Goal: Task Accomplishment & Management: Manage account settings

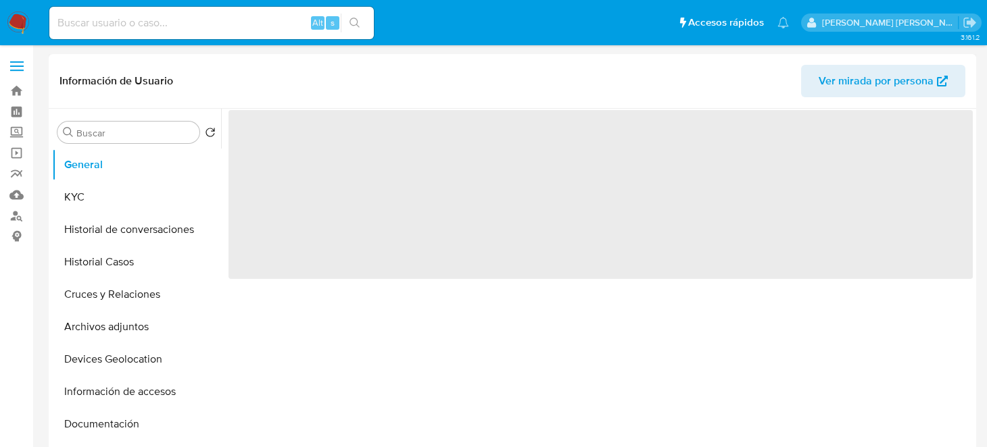
select select "10"
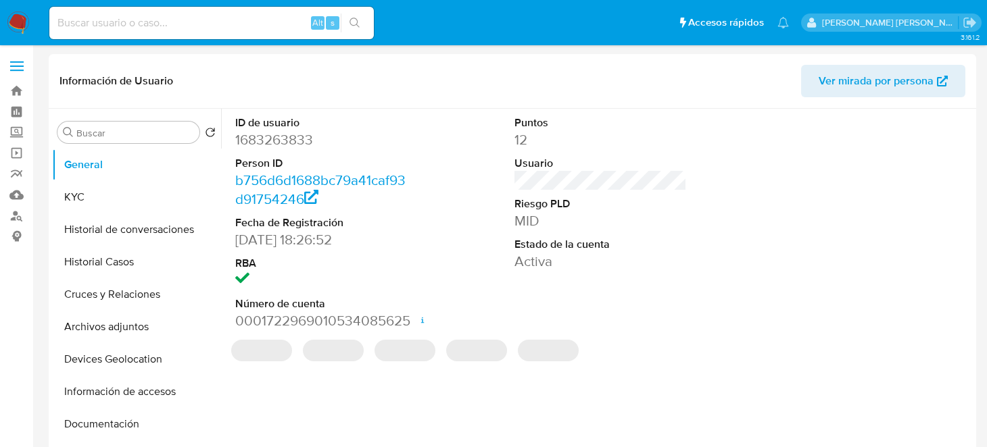
click at [190, 32] on div "Alt s" at bounding box center [211, 23] width 324 height 32
click at [192, 24] on input at bounding box center [211, 23] width 324 height 18
paste input "1683263833"
type input "1683263833"
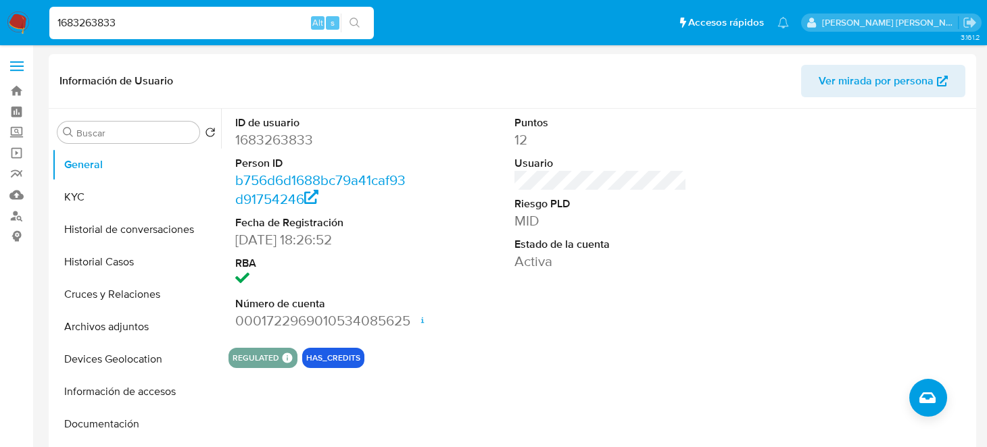
click at [358, 22] on icon "search-icon" at bounding box center [354, 23] width 11 height 11
click at [94, 189] on button "KYC" at bounding box center [131, 197] width 158 height 32
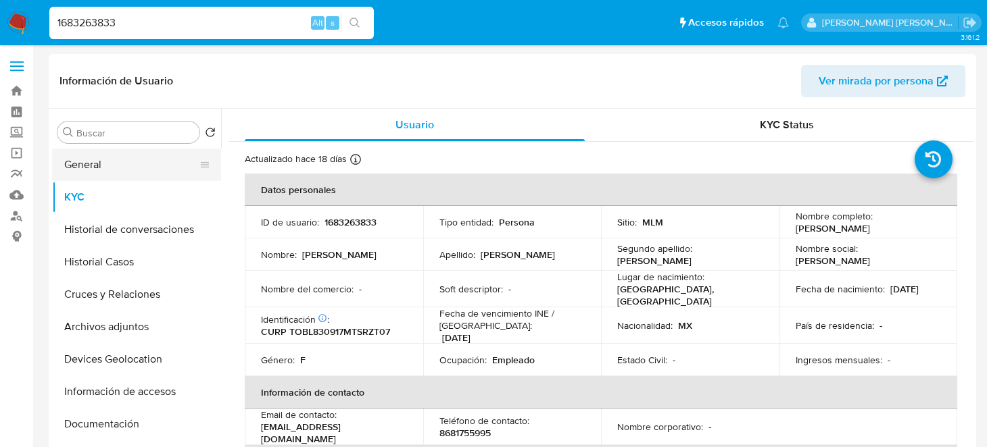
click at [130, 168] on button "General" at bounding box center [131, 165] width 158 height 32
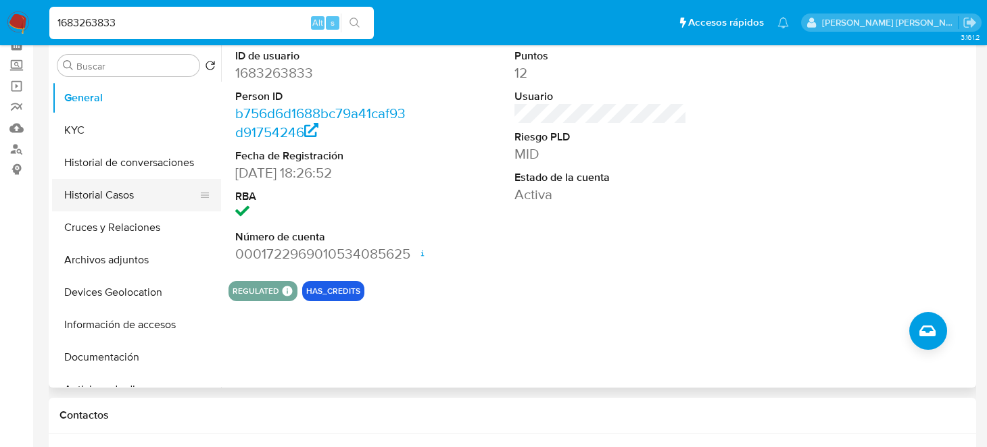
scroll to position [67, 0]
click at [97, 128] on button "KYC" at bounding box center [131, 130] width 158 height 32
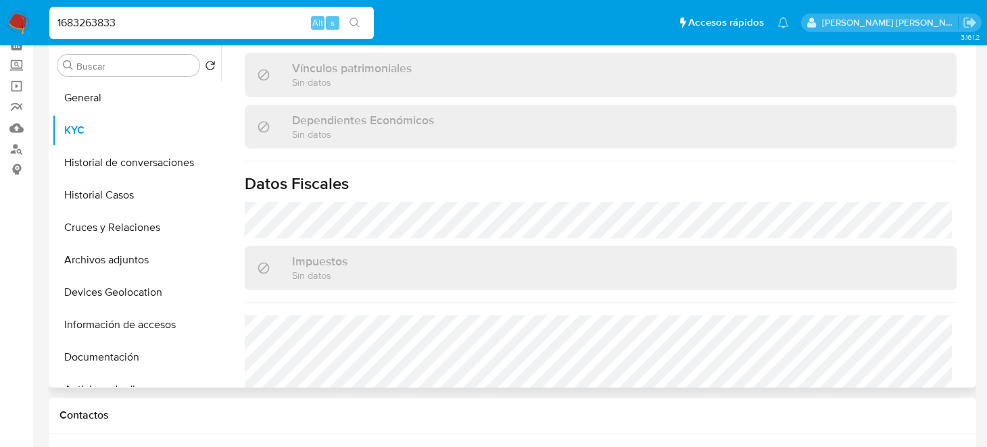
scroll to position [839, 0]
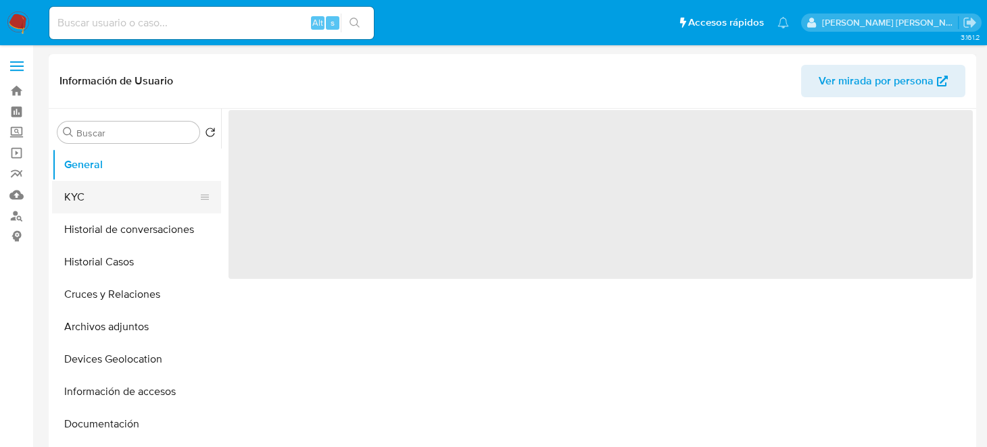
select select "10"
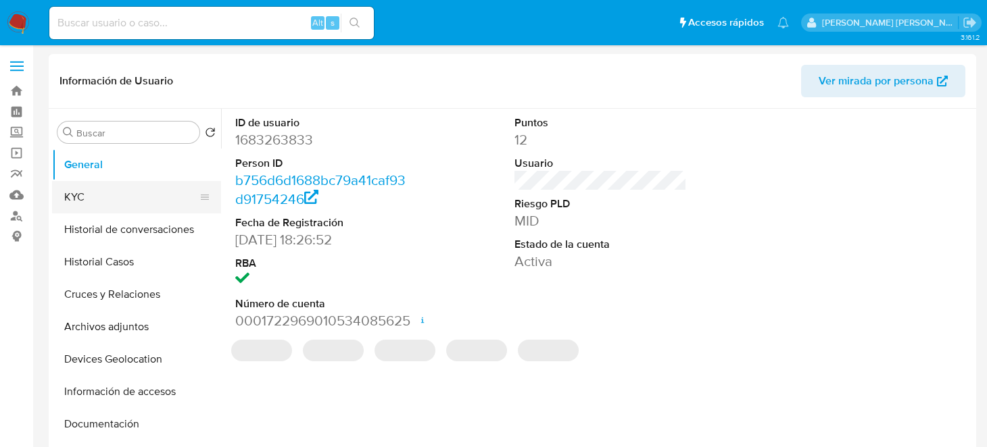
click at [114, 207] on button "KYC" at bounding box center [131, 197] width 158 height 32
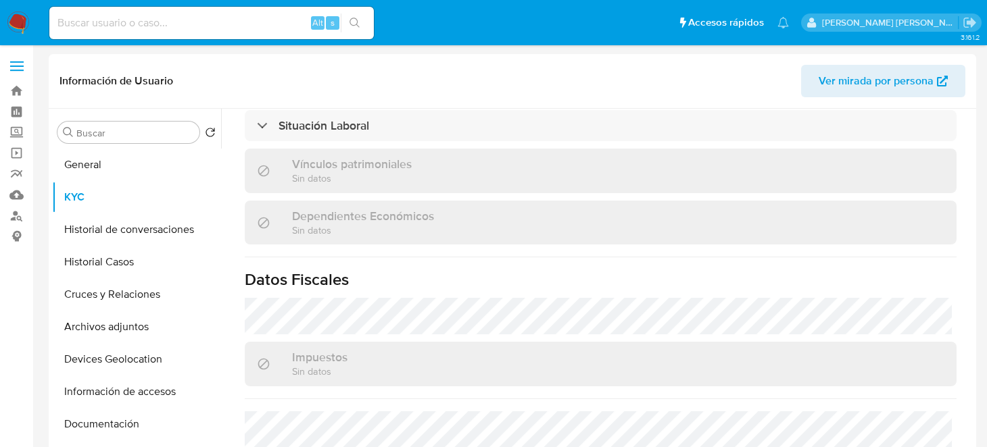
scroll to position [608, 0]
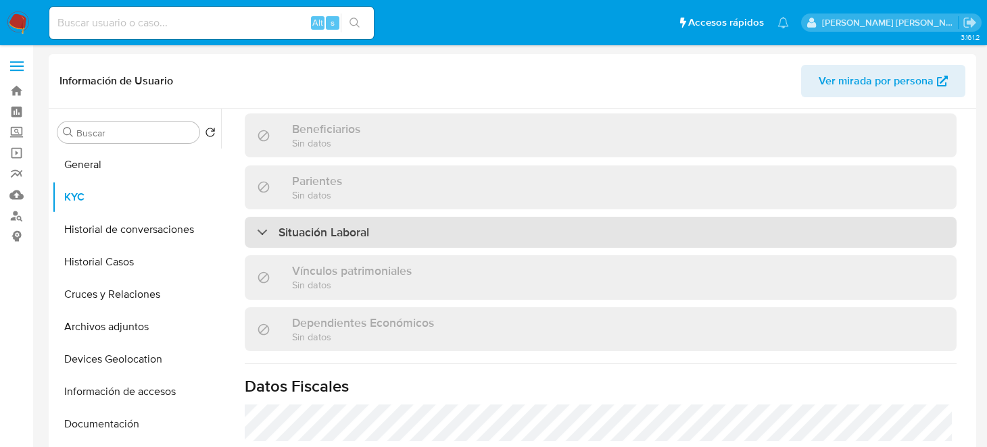
click at [392, 236] on div "Situación Laboral" at bounding box center [601, 232] width 712 height 31
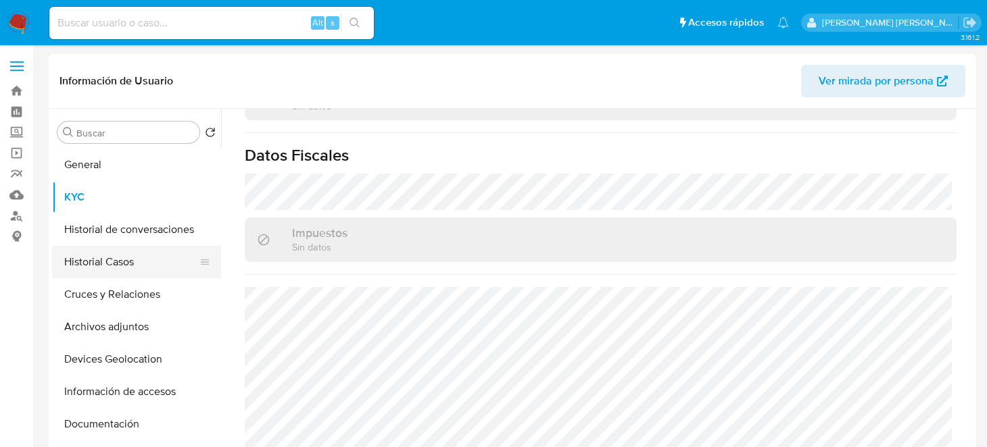
scroll to position [203, 0]
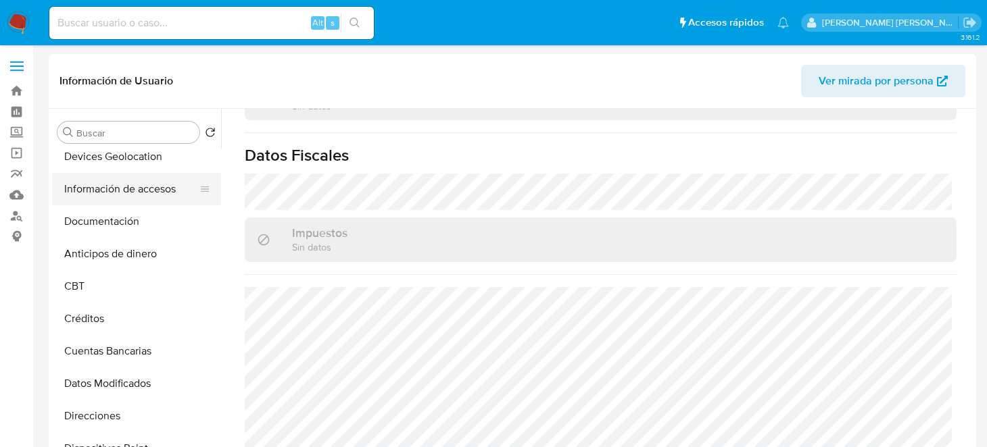
click at [122, 193] on button "Información de accesos" at bounding box center [131, 189] width 158 height 32
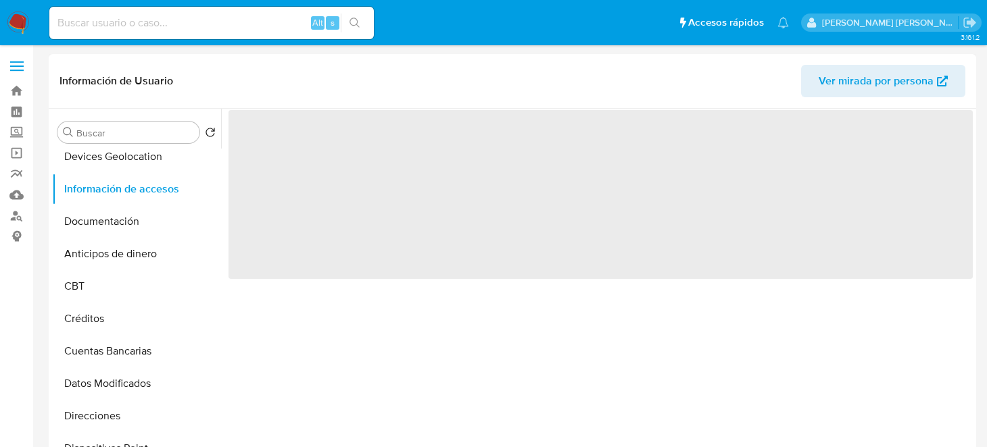
scroll to position [0, 0]
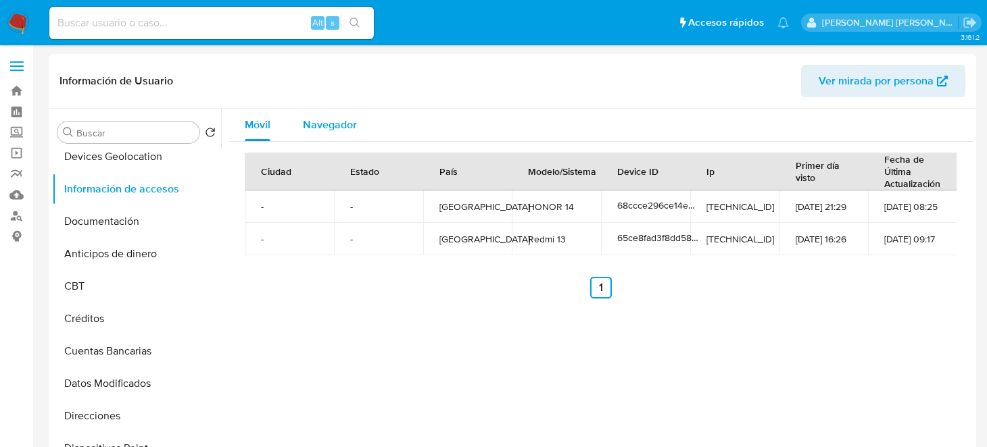
click at [340, 135] on div "Navegador" at bounding box center [330, 125] width 54 height 32
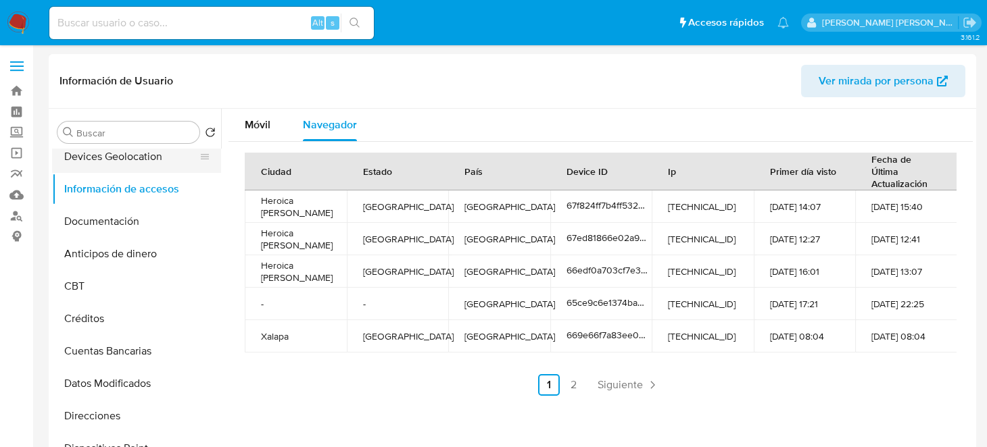
click at [114, 155] on button "Devices Geolocation" at bounding box center [131, 157] width 158 height 32
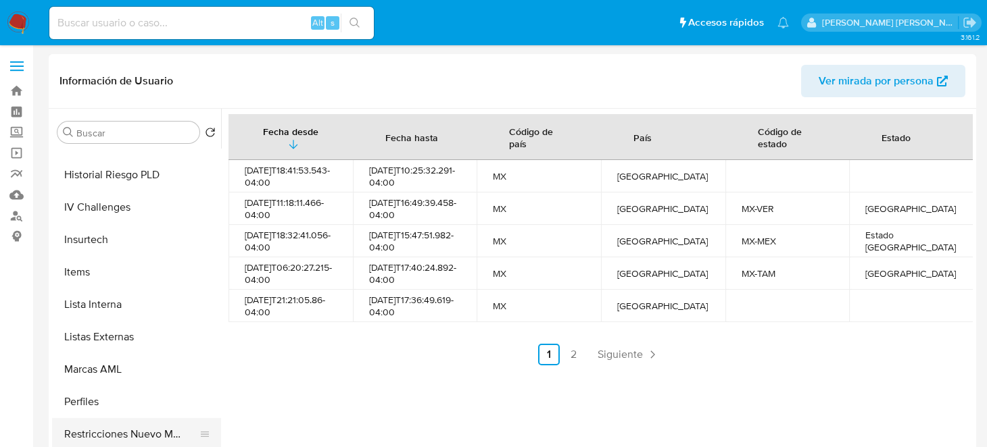
scroll to position [608, 0]
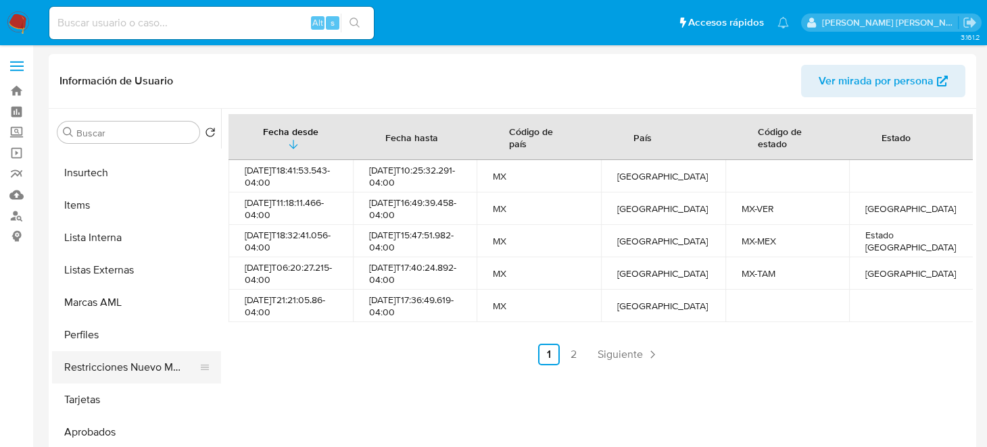
click at [101, 354] on button "Restricciones Nuevo Mundo" at bounding box center [131, 367] width 158 height 32
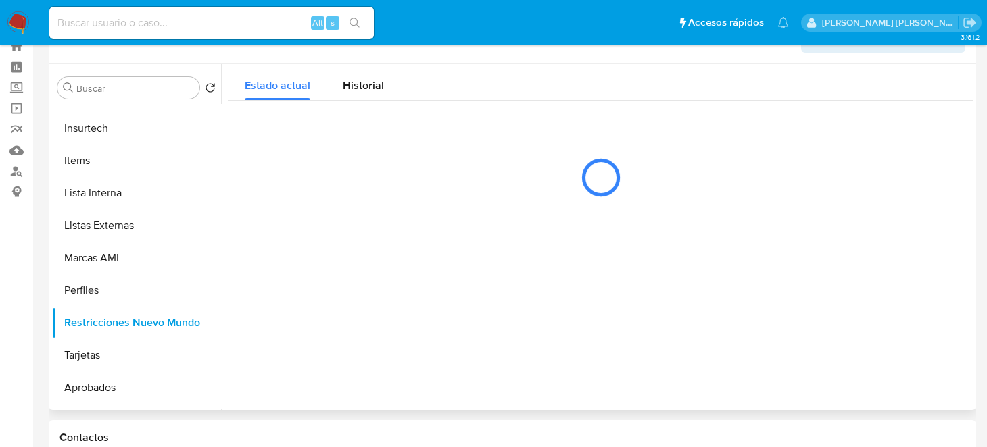
scroll to position [67, 0]
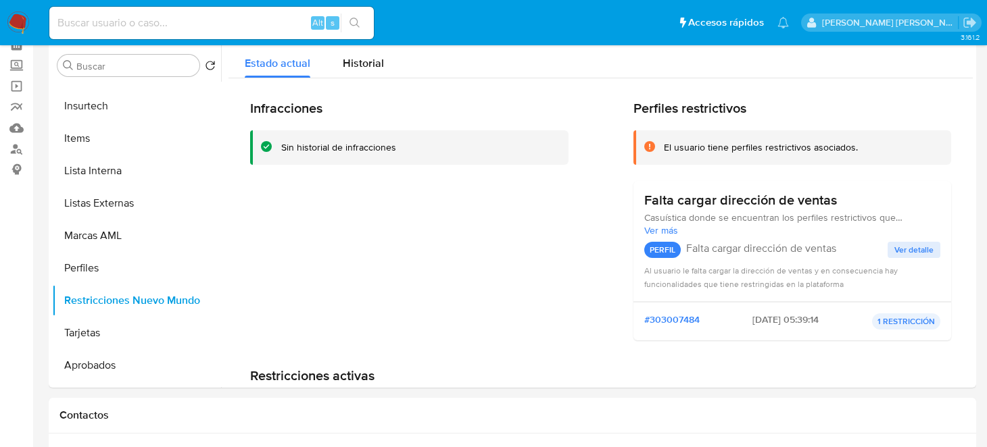
click at [117, 28] on input at bounding box center [211, 23] width 324 height 18
paste input "2315812980"
type input "2315812980"
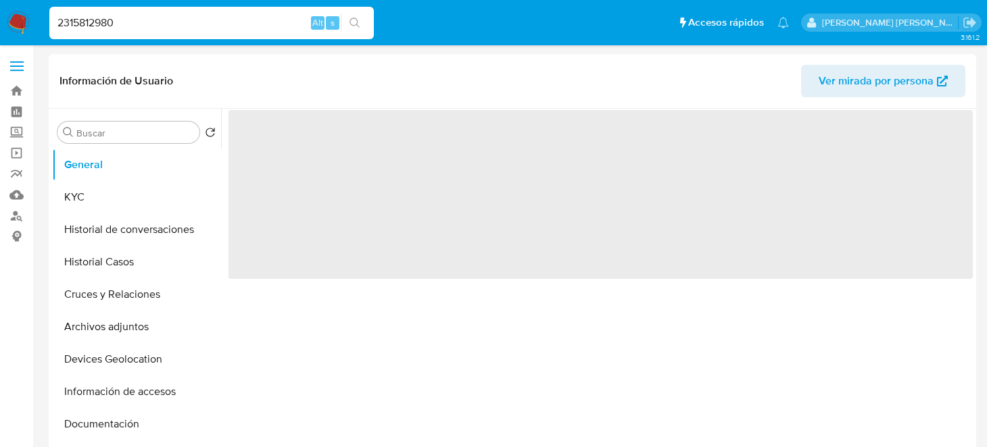
select select "10"
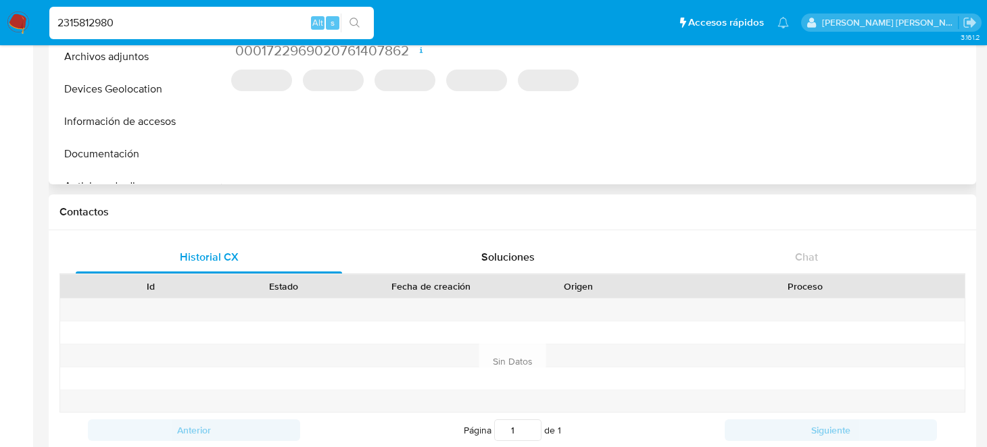
scroll to position [67, 0]
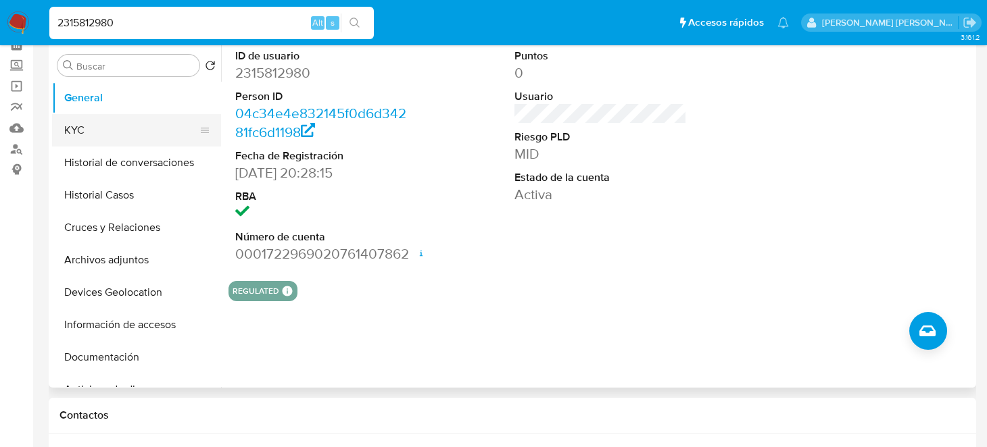
click at [116, 143] on button "KYC" at bounding box center [131, 130] width 158 height 32
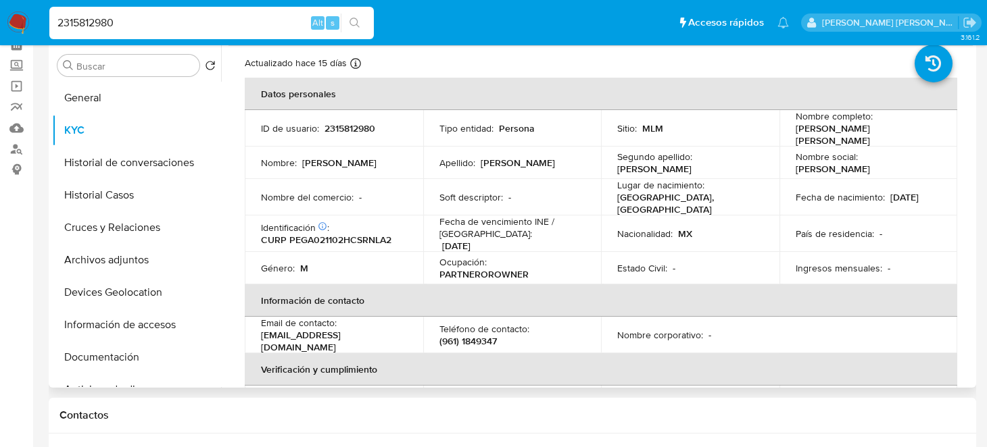
scroll to position [28, 0]
click at [118, 162] on button "Historial de conversaciones" at bounding box center [131, 163] width 158 height 32
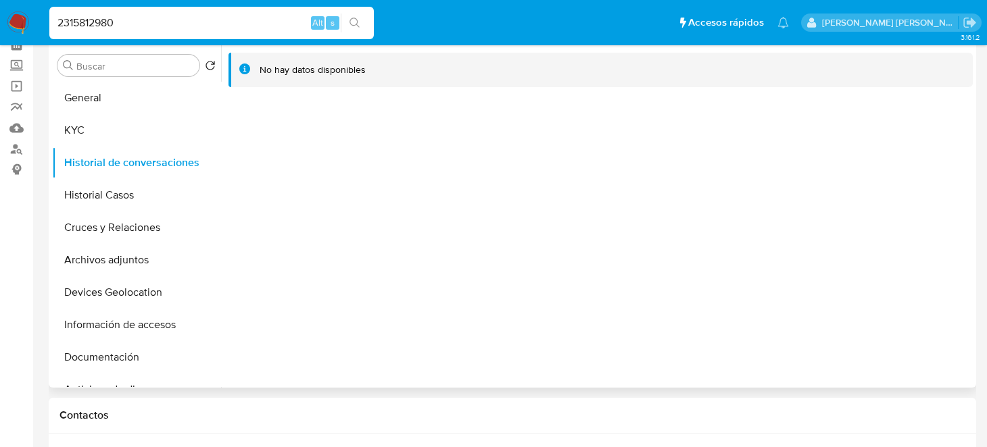
scroll to position [0, 0]
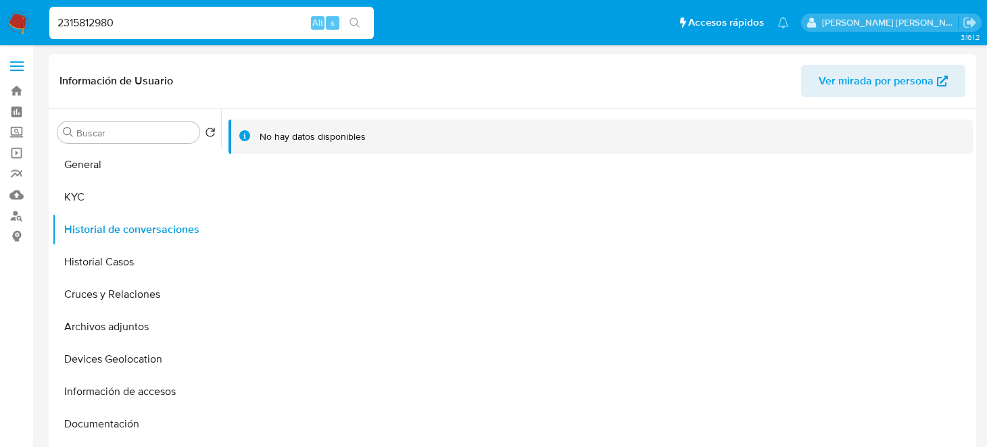
drag, startPoint x: 22, startPoint y: 26, endPoint x: 0, endPoint y: 28, distance: 22.3
click at [0, 28] on nav "Pausado Ver notificaciones 2315812980 Alt s Accesos rápidos Presiona las siguie…" at bounding box center [493, 22] width 987 height 45
paste input "527010586"
type input "527010586"
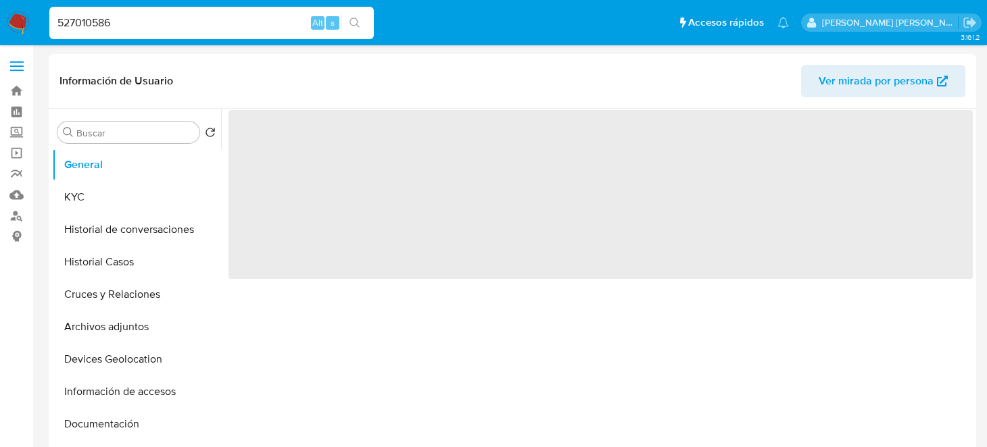
select select "10"
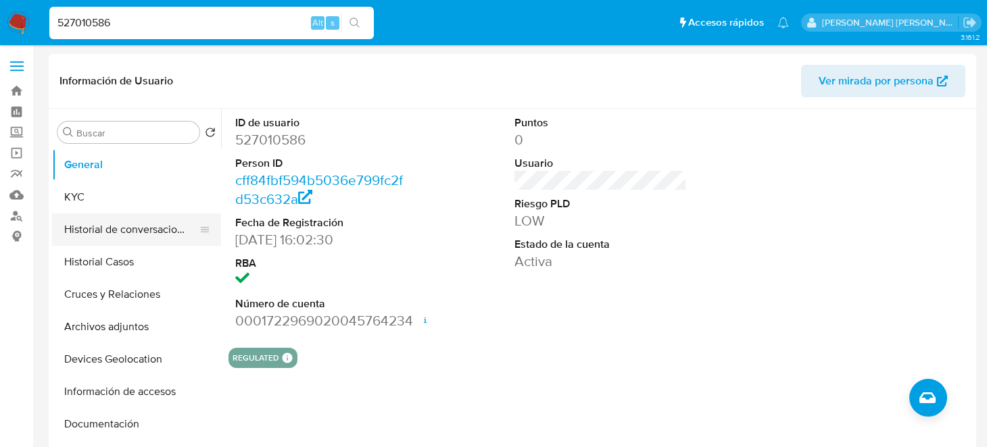
click at [125, 231] on button "Historial de conversaciones" at bounding box center [131, 230] width 158 height 32
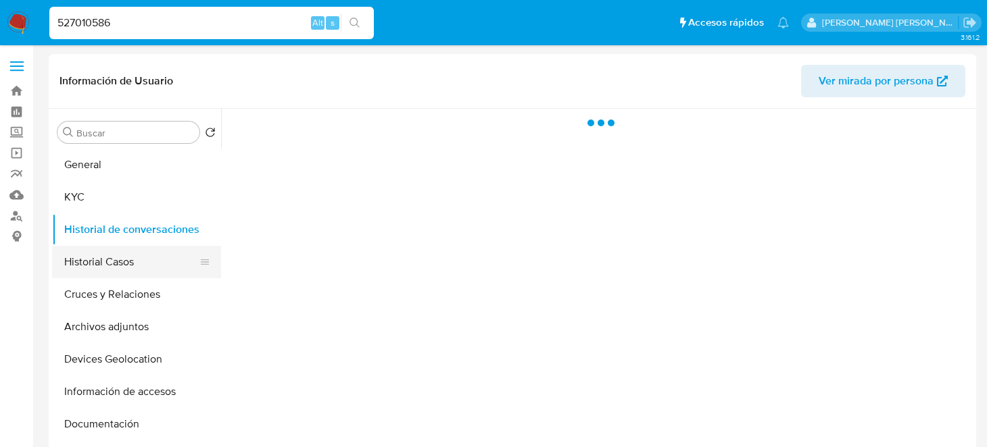
click at [118, 257] on button "Historial Casos" at bounding box center [131, 262] width 158 height 32
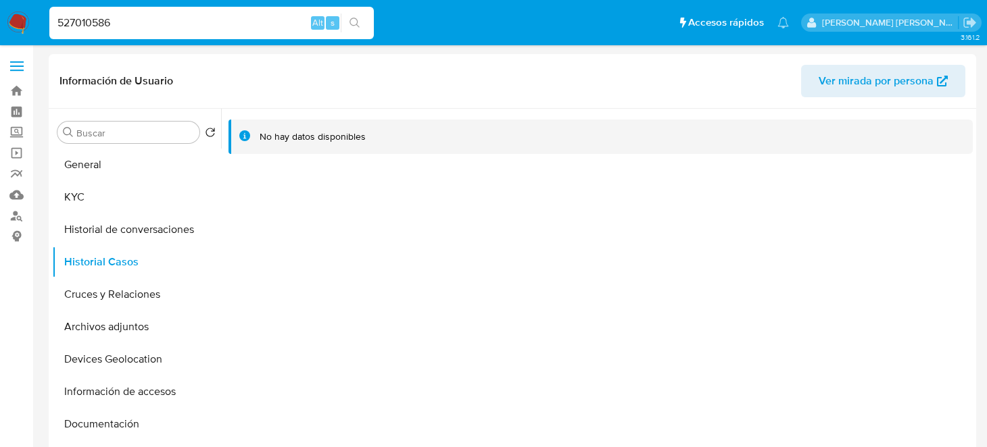
drag, startPoint x: 212, startPoint y: 18, endPoint x: 42, endPoint y: 36, distance: 171.2
click at [43, 36] on ul "Pausado Ver notificaciones 527010586 Alt s Accesos rápidos Presiona las siguien…" at bounding box center [419, 22] width 753 height 34
paste input "2553242710"
type input "2553242710"
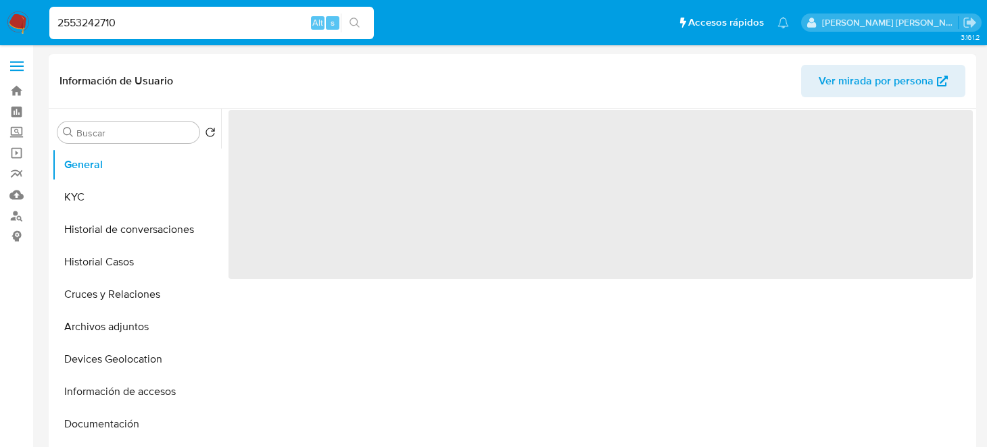
select select "10"
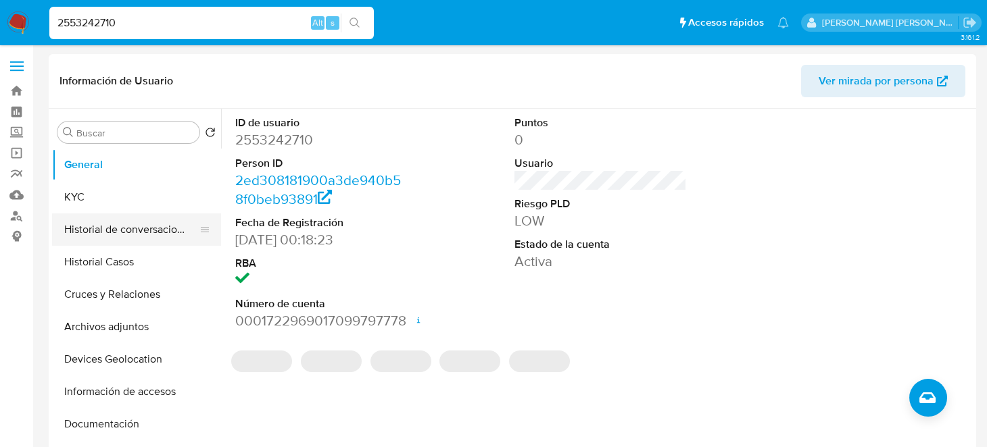
click at [93, 226] on button "Historial de conversaciones" at bounding box center [131, 230] width 158 height 32
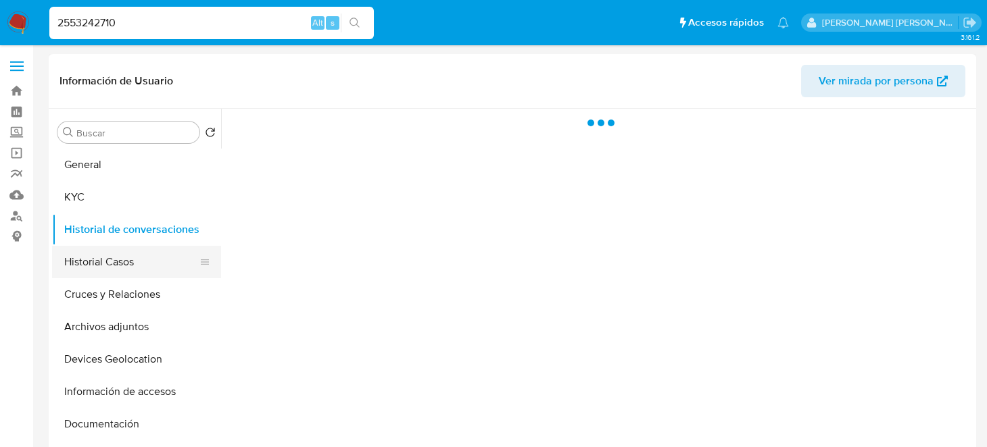
click at [100, 259] on button "Historial Casos" at bounding box center [131, 262] width 158 height 32
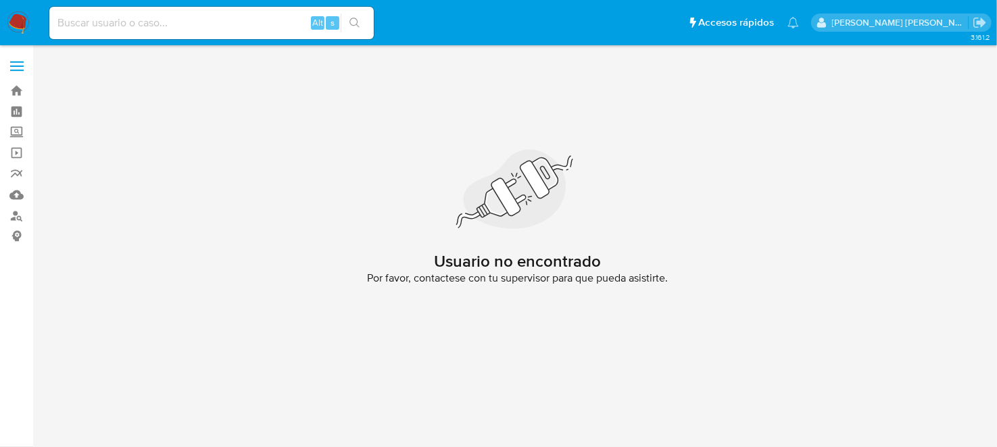
click at [199, 27] on input at bounding box center [211, 23] width 324 height 18
paste input "2032092381"
type input "2032092381"
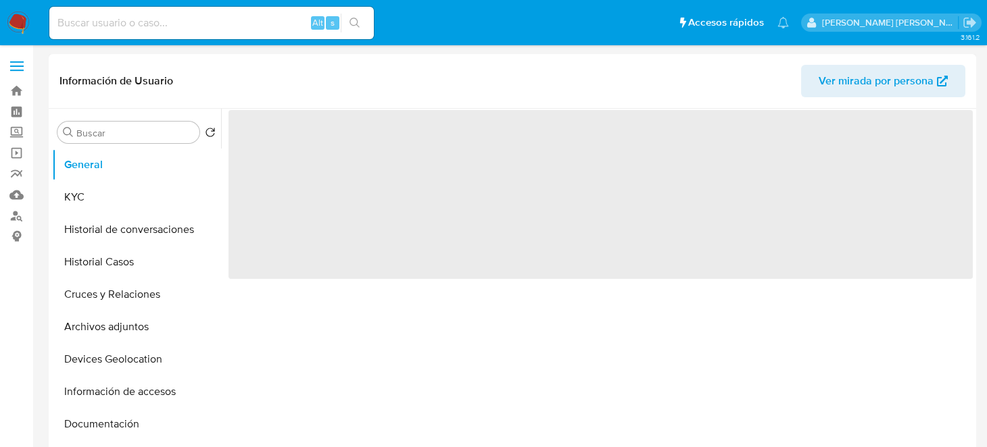
select select "10"
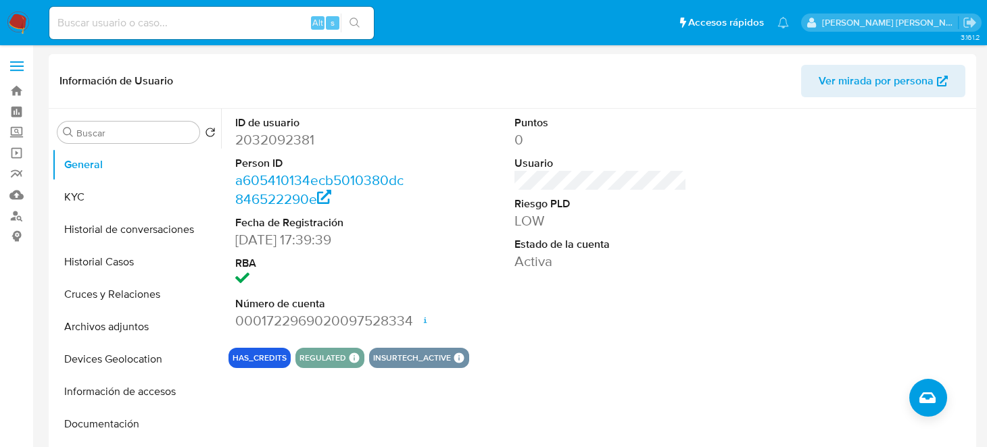
click at [11, 33] on img at bounding box center [18, 22] width 23 height 23
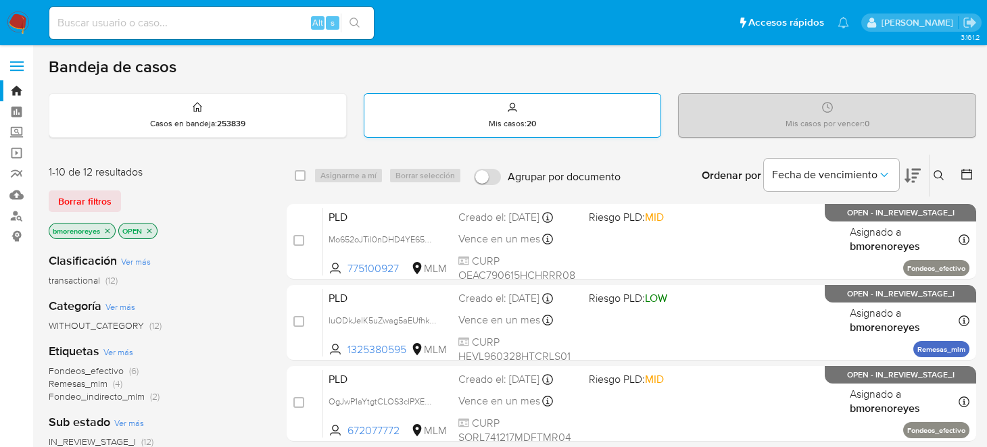
click at [548, 125] on div "Mis casos : 20" at bounding box center [512, 115] width 297 height 43
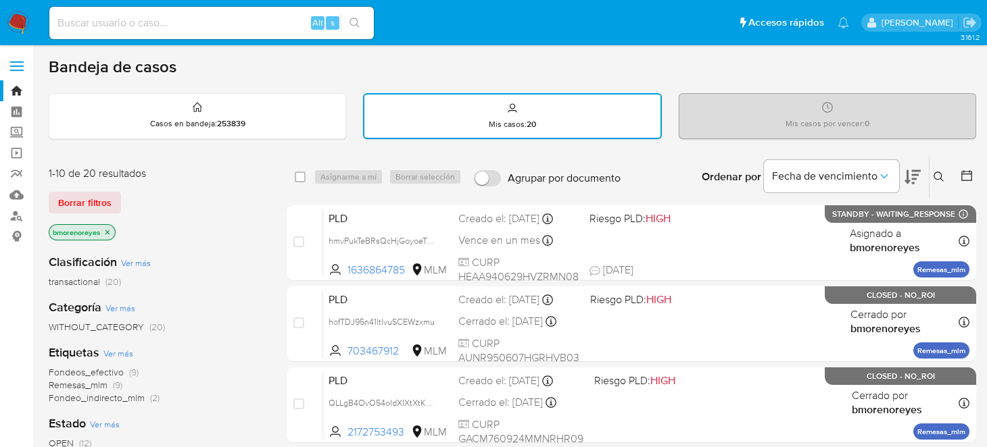
click at [930, 177] on button at bounding box center [940, 177] width 22 height 16
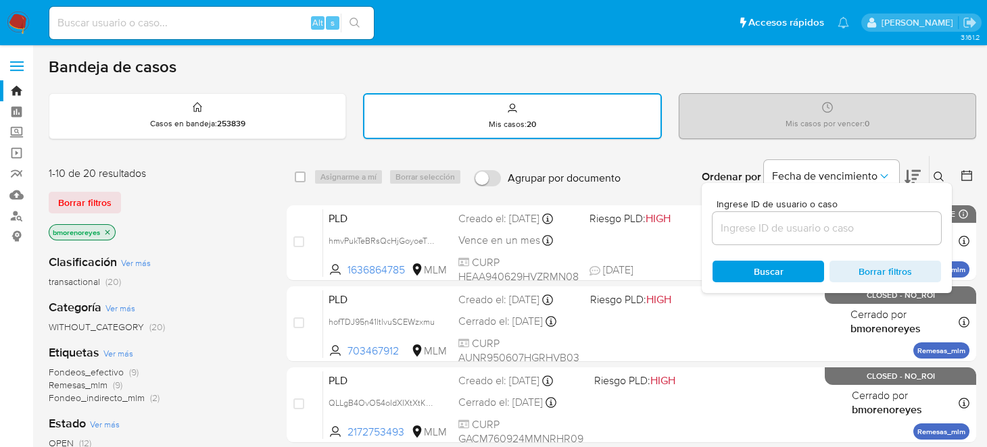
click at [758, 228] on input at bounding box center [826, 229] width 228 height 18
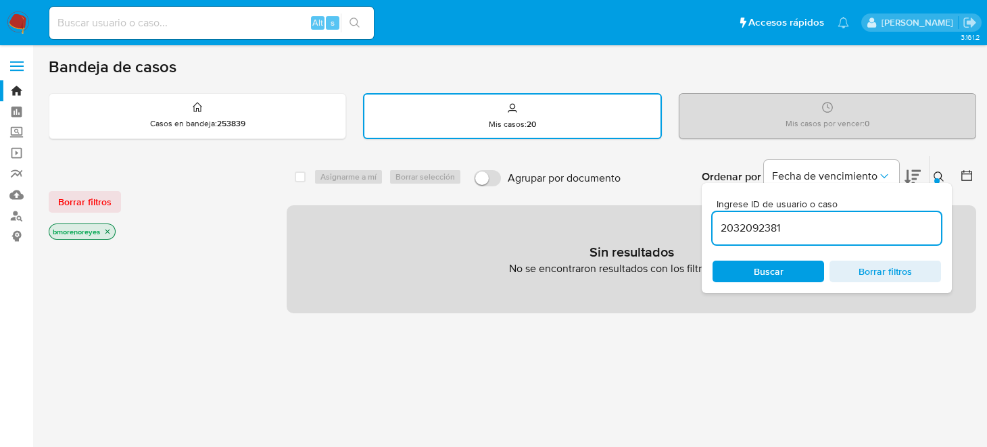
click at [757, 278] on span "Buscar" at bounding box center [769, 272] width 30 height 22
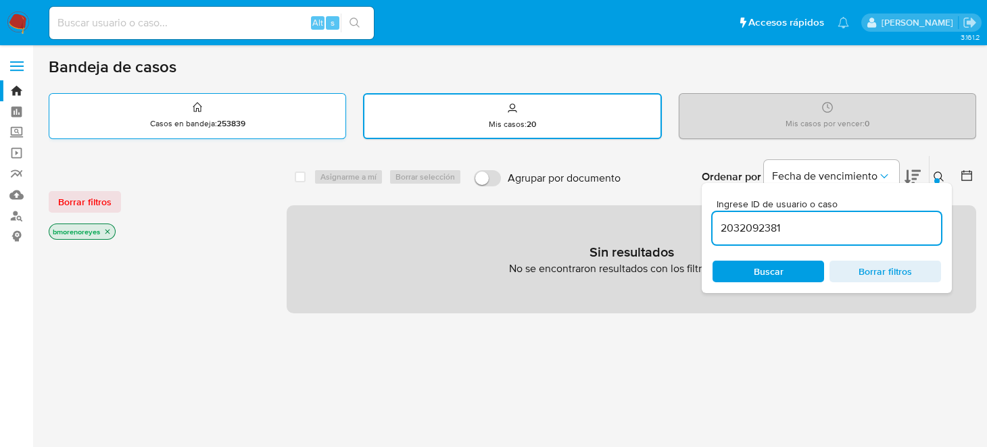
click at [262, 126] on div "Casos en bandeja : 253839" at bounding box center [197, 115] width 296 height 43
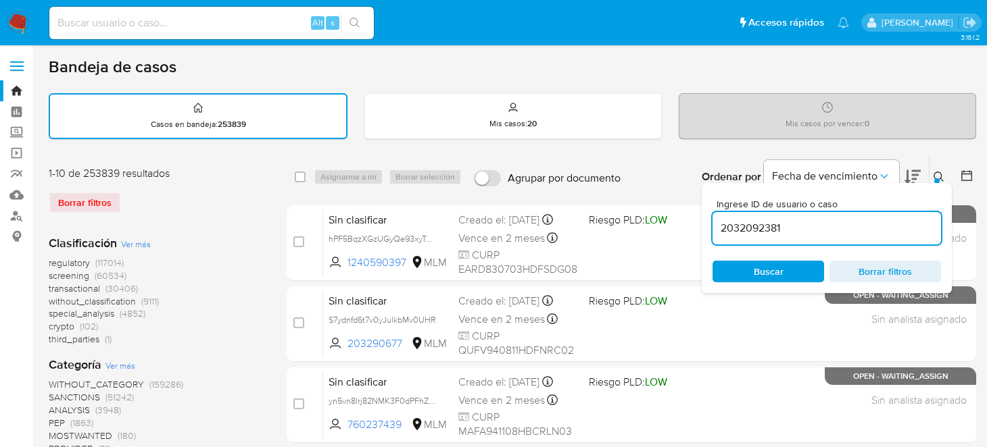
click at [768, 268] on span "Buscar" at bounding box center [769, 272] width 30 height 22
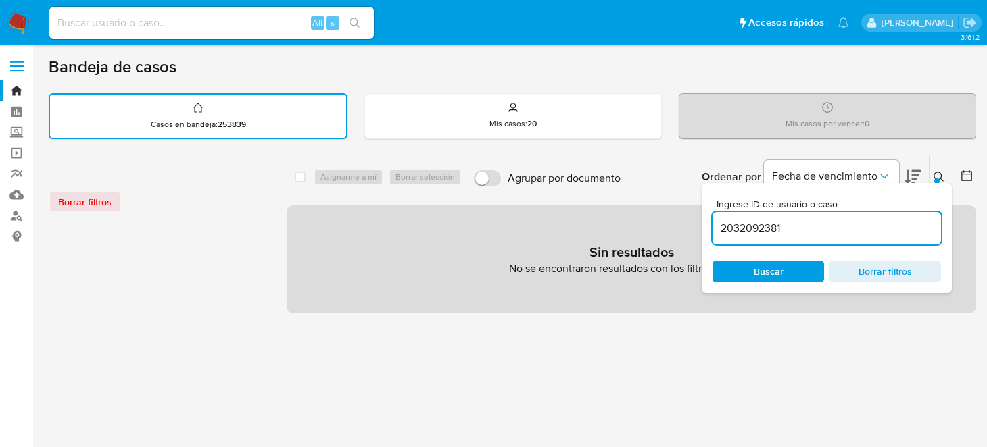
click at [781, 276] on span "Buscar" at bounding box center [769, 272] width 30 height 22
click at [794, 230] on input "2032092381" at bounding box center [826, 229] width 228 height 18
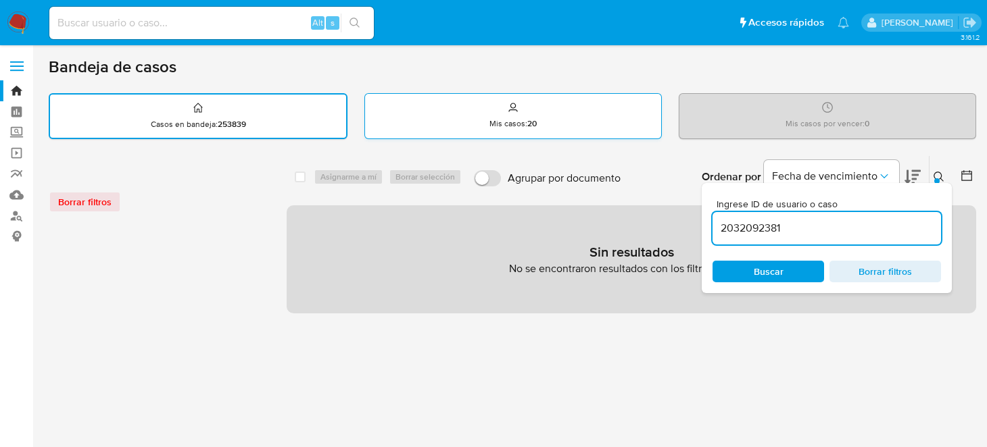
click at [516, 118] on p "Mis casos : 20" at bounding box center [512, 123] width 47 height 11
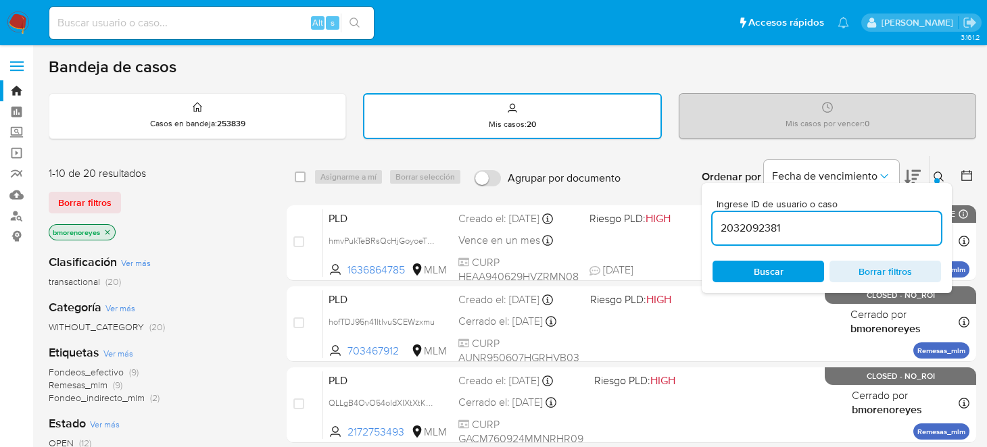
click at [743, 268] on span "Buscar" at bounding box center [768, 271] width 93 height 19
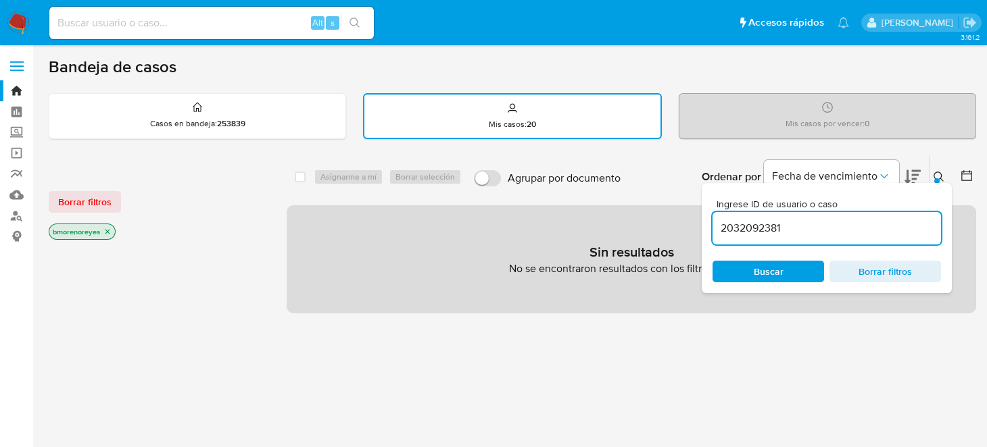
click at [535, 132] on div "Mis casos : 20" at bounding box center [512, 116] width 296 height 43
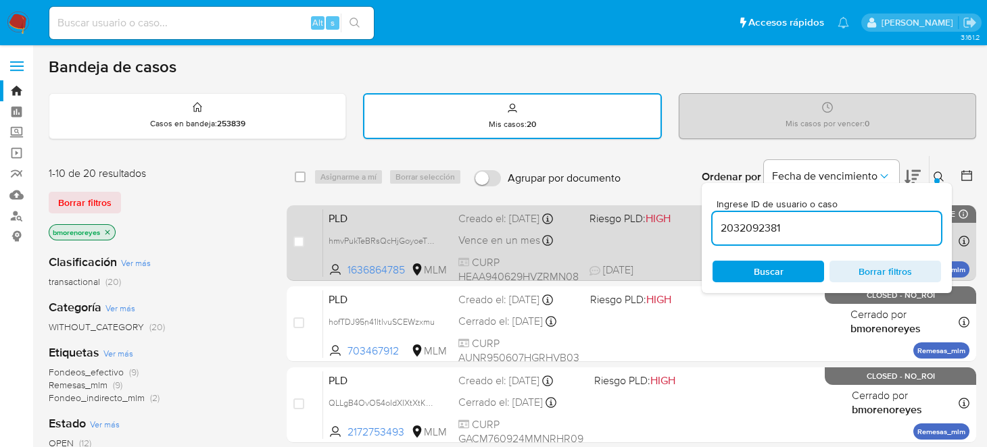
drag, startPoint x: 839, startPoint y: 231, endPoint x: 597, endPoint y: 236, distance: 242.7
paste input "332715712"
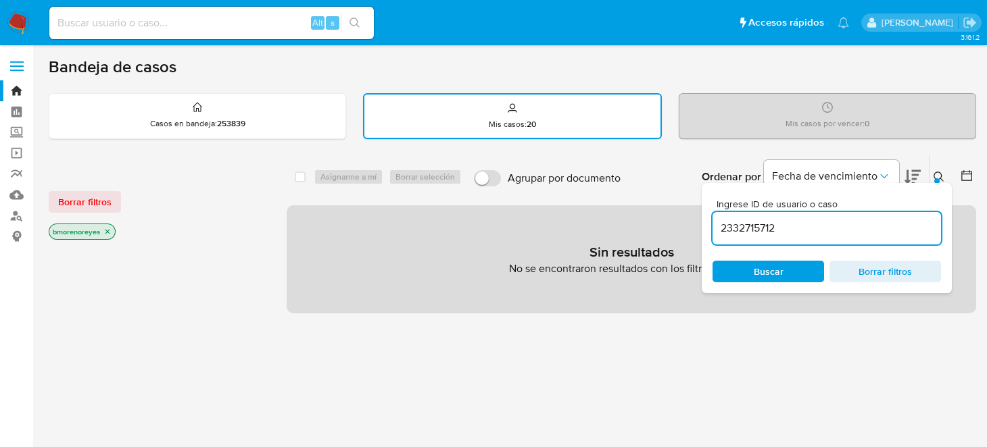
click at [789, 231] on input "2332715712" at bounding box center [826, 229] width 228 height 18
type input "2332715712"
click at [725, 278] on span "Buscar" at bounding box center [768, 271] width 93 height 19
click at [887, 275] on span "Borrar filtros" at bounding box center [885, 271] width 93 height 19
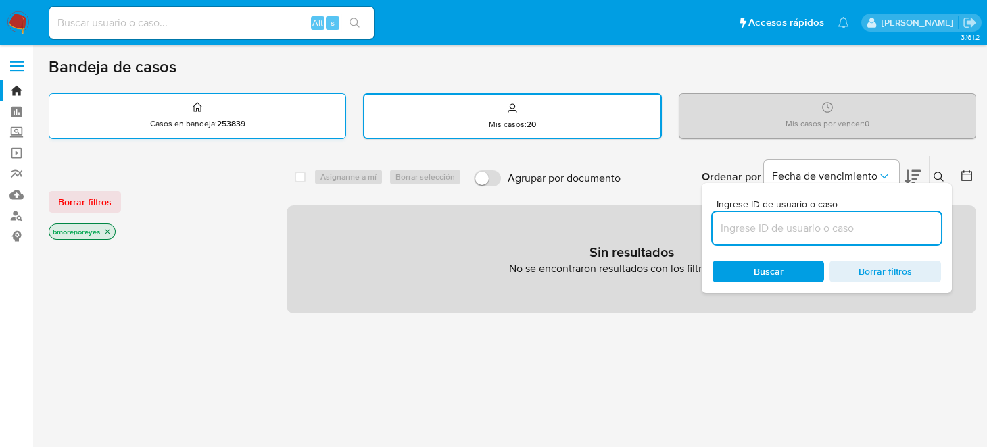
click at [175, 132] on div "Casos en bandeja : 253839" at bounding box center [197, 115] width 296 height 43
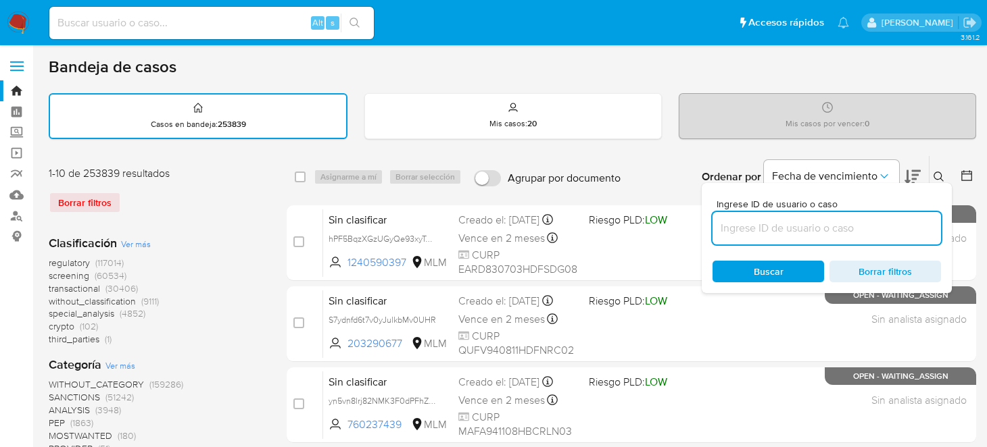
click at [769, 234] on input at bounding box center [826, 229] width 228 height 18
paste input "2332715712"
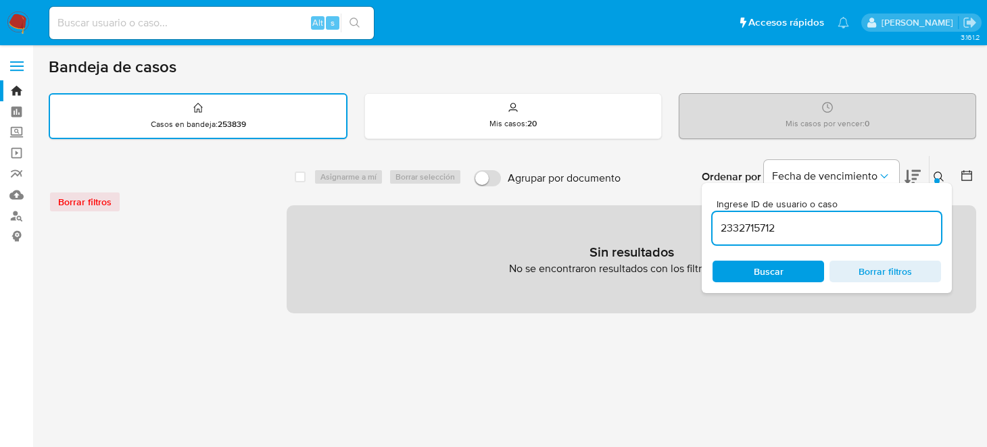
click at [791, 228] on input "2332715712" at bounding box center [826, 229] width 228 height 18
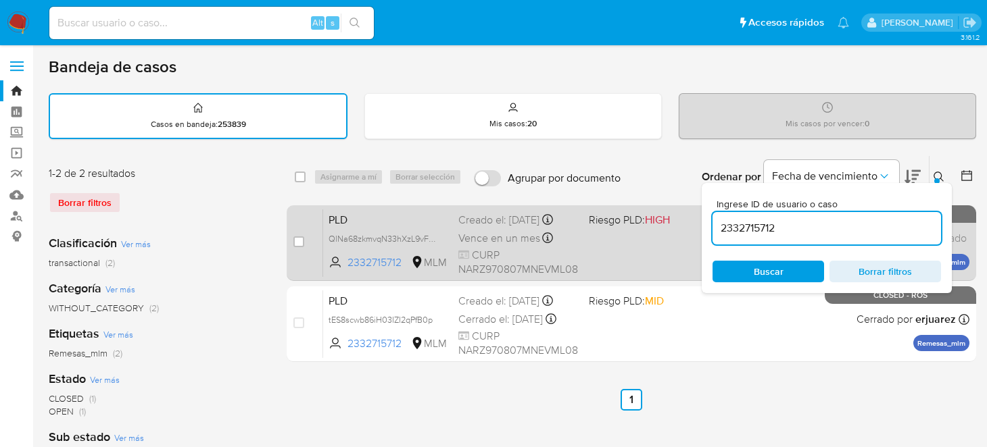
drag, startPoint x: 792, startPoint y: 226, endPoint x: 696, endPoint y: 243, distance: 97.5
click at [696, 243] on div "select-all-cases-checkbox Asignarme a mí Borrar selección Agrupar por documento…" at bounding box center [631, 261] width 689 height 212
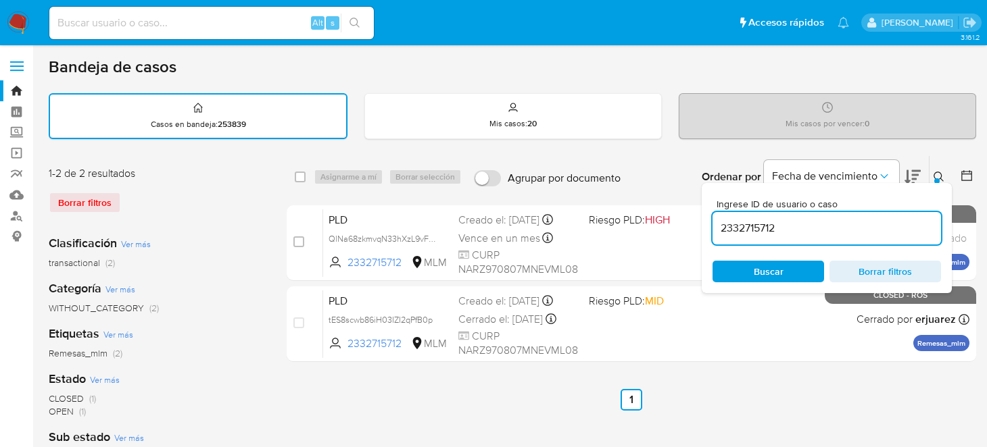
paste input
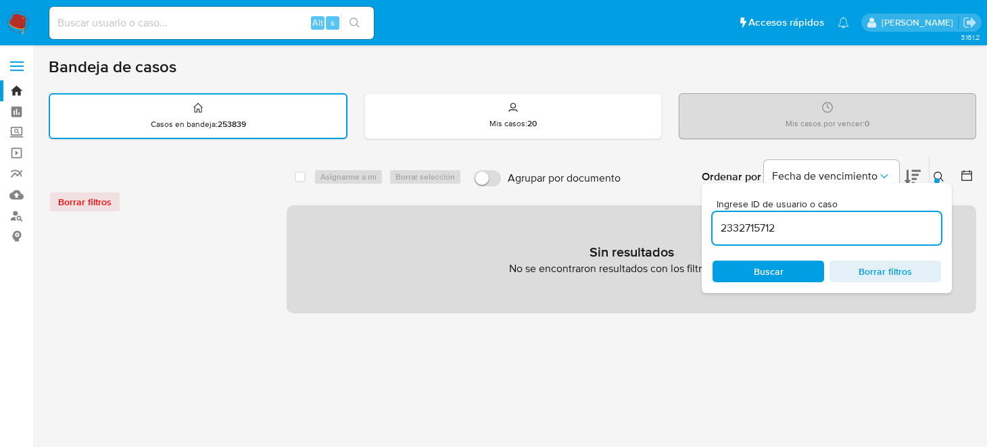
click at [795, 232] on input "2332715712" at bounding box center [826, 229] width 228 height 18
type input "2332715712"
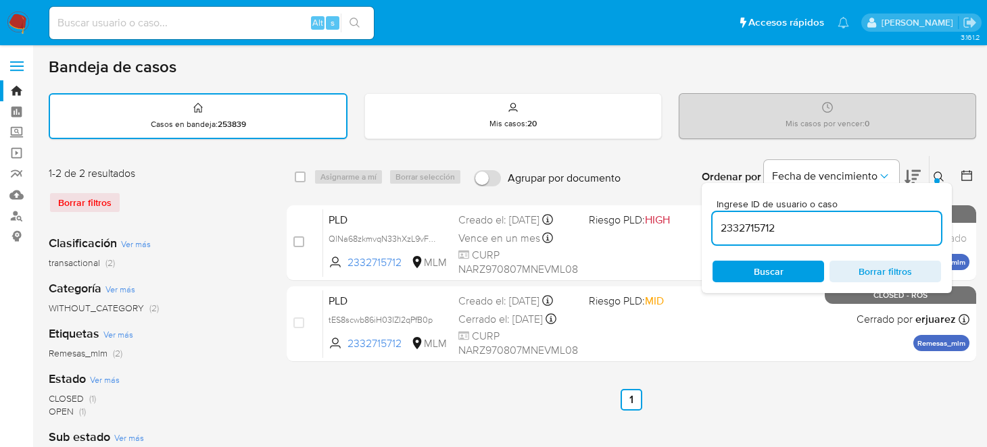
click at [745, 275] on span "Buscar" at bounding box center [768, 271] width 93 height 19
click at [942, 172] on icon at bounding box center [938, 177] width 11 height 11
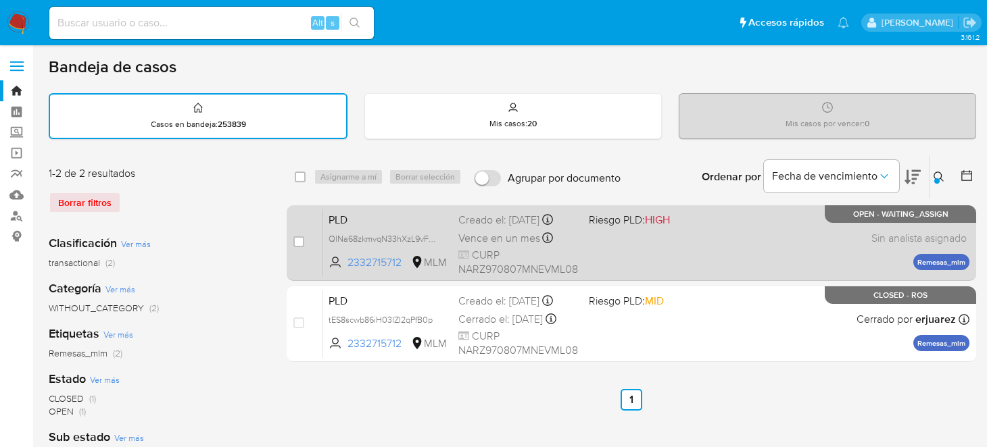
click at [723, 255] on div "PLD QlNa68zkmvqN33hXzL9vFgcL 2332715712 MLM Riesgo PLD: HIGH Creado el: 12/09/2…" at bounding box center [646, 243] width 646 height 68
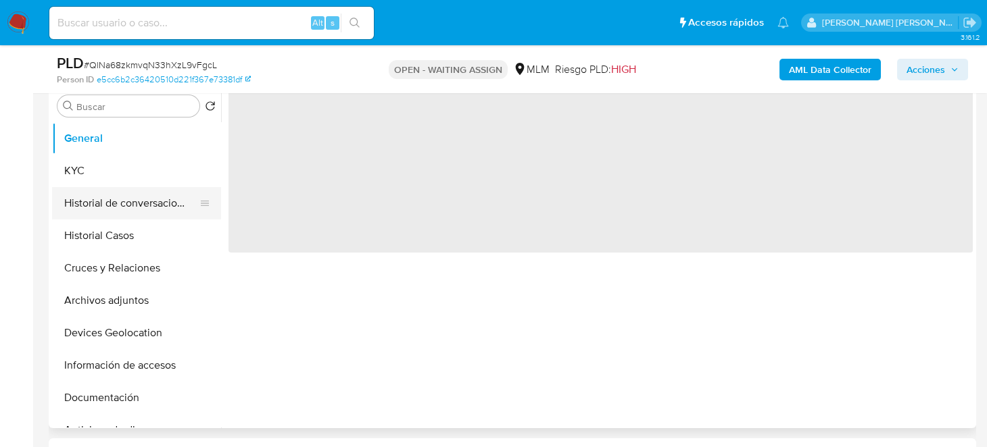
scroll to position [270, 0]
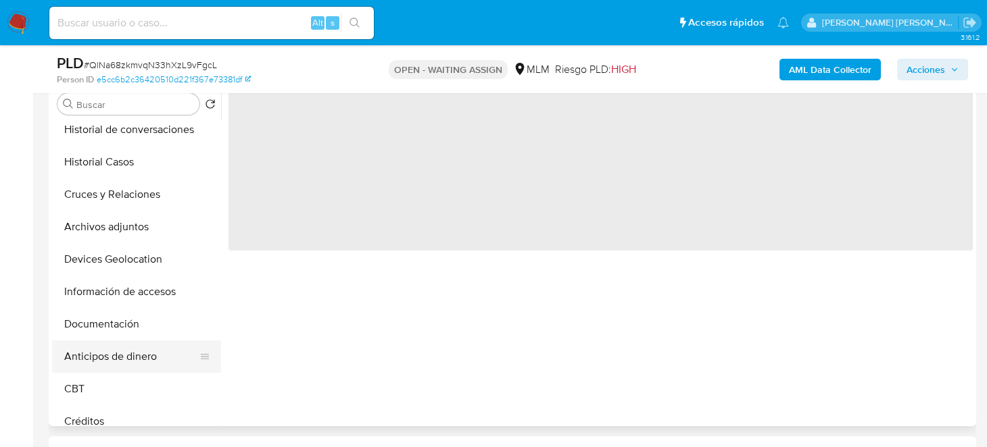
select select "10"
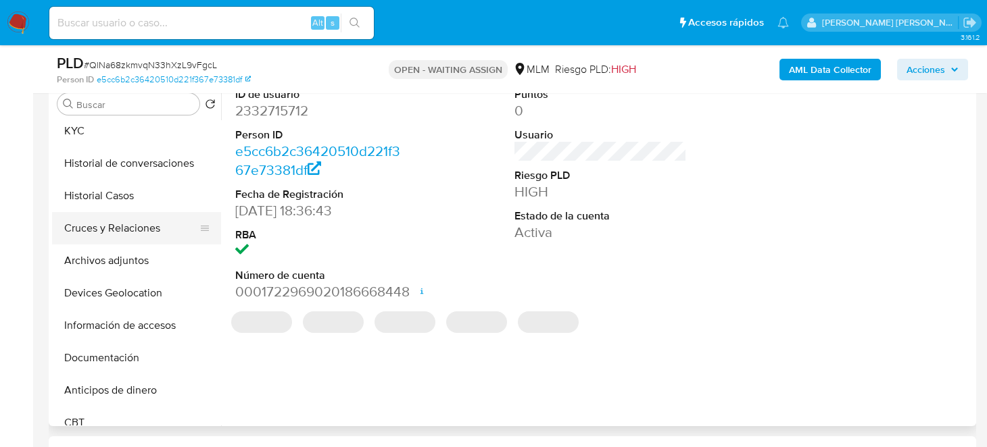
scroll to position [0, 0]
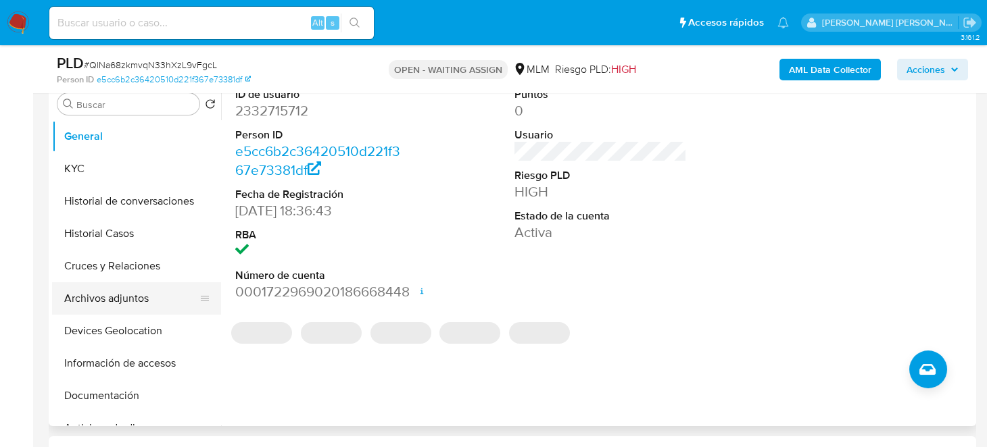
click at [126, 301] on button "Archivos adjuntos" at bounding box center [131, 299] width 158 height 32
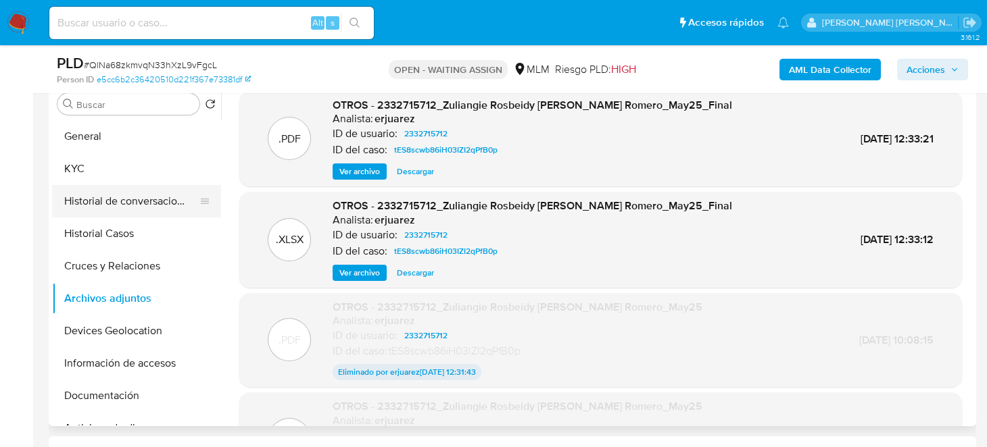
click at [91, 199] on button "Historial de conversaciones" at bounding box center [131, 201] width 158 height 32
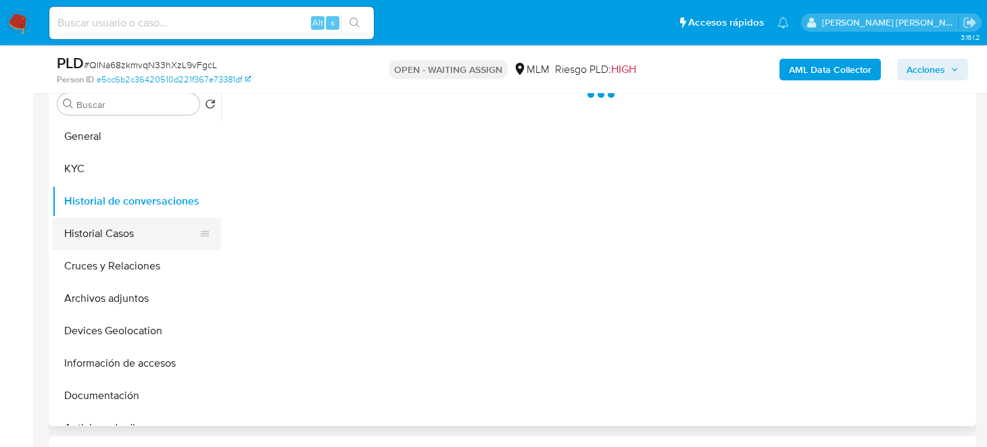
click at [98, 232] on button "Historial Casos" at bounding box center [131, 234] width 158 height 32
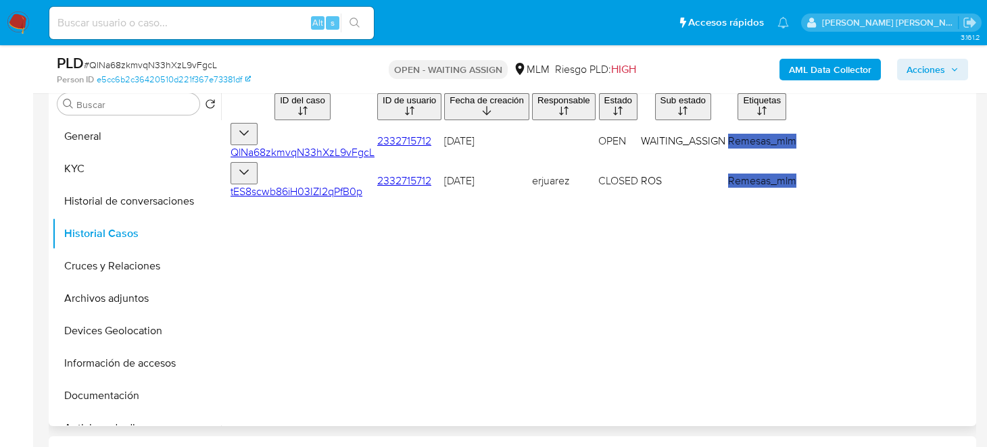
scroll to position [203, 0]
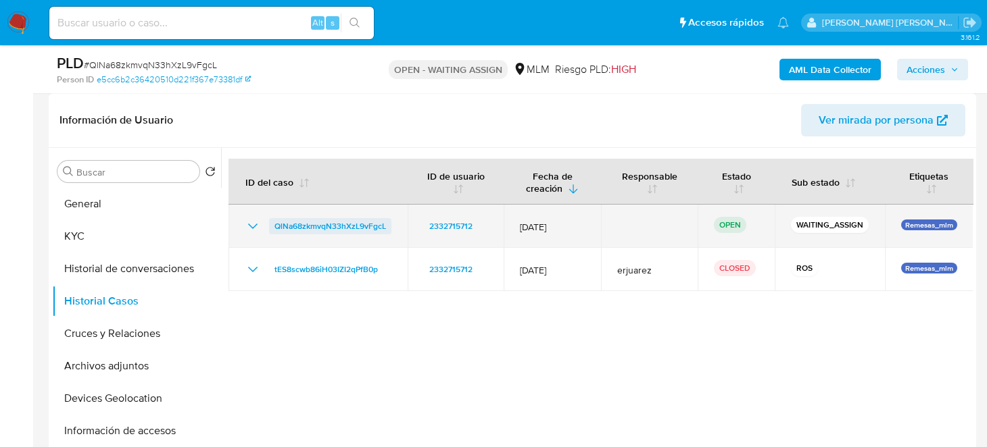
click at [294, 230] on span "QlNa68zkmvqN33hXzL9vFgcL" at bounding box center [330, 226] width 112 height 16
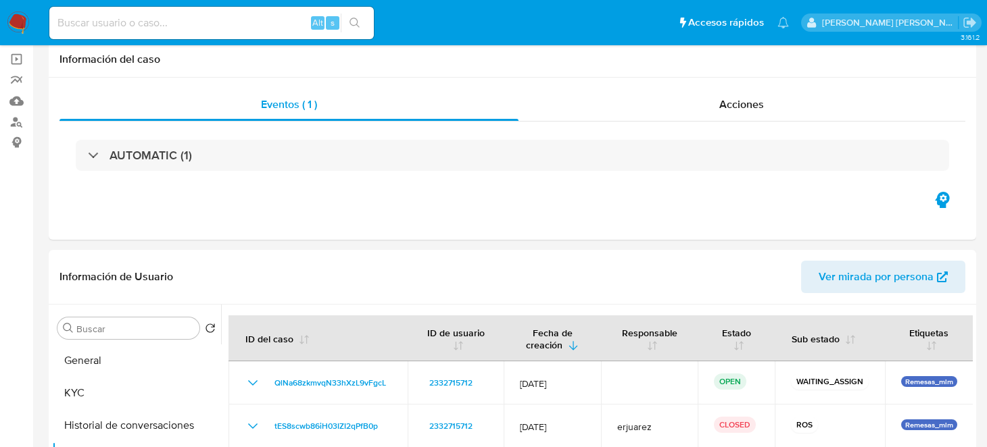
scroll to position [0, 0]
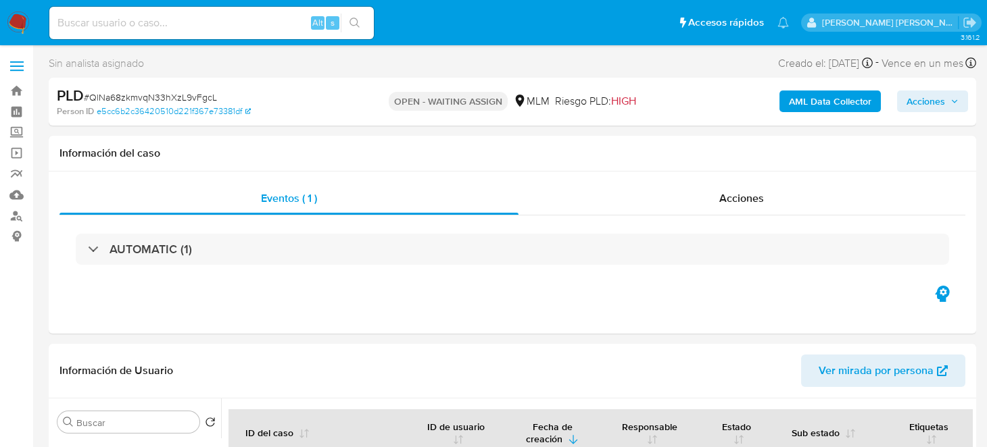
click at [8, 22] on img at bounding box center [18, 22] width 23 height 23
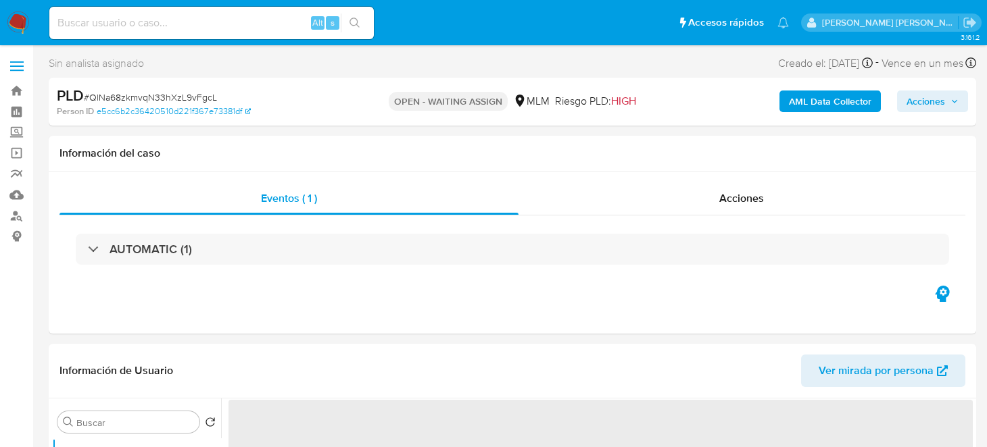
select select "10"
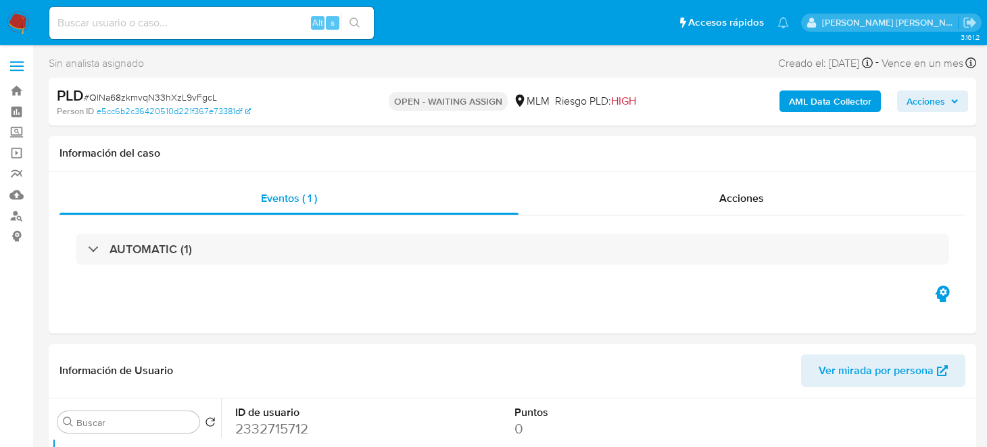
click at [9, 22] on img at bounding box center [18, 22] width 23 height 23
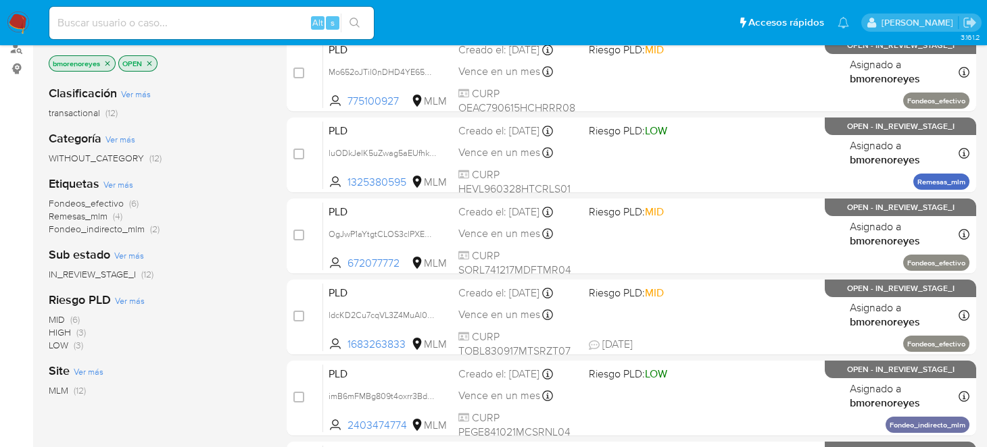
scroll to position [135, 0]
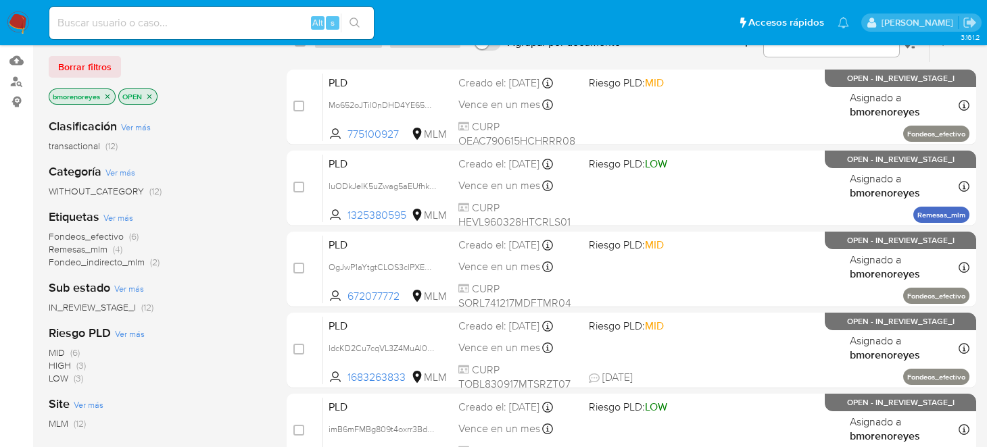
click at [149, 94] on icon "close-filter" at bounding box center [149, 96] width 5 height 5
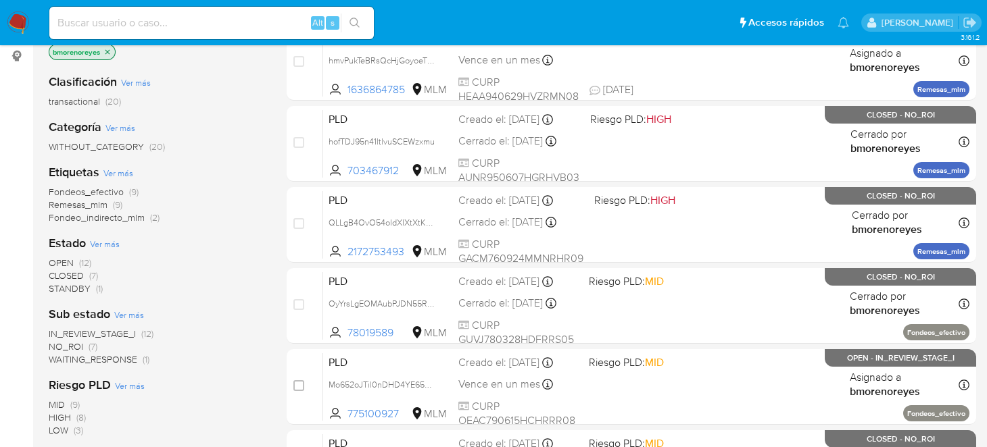
scroll to position [203, 0]
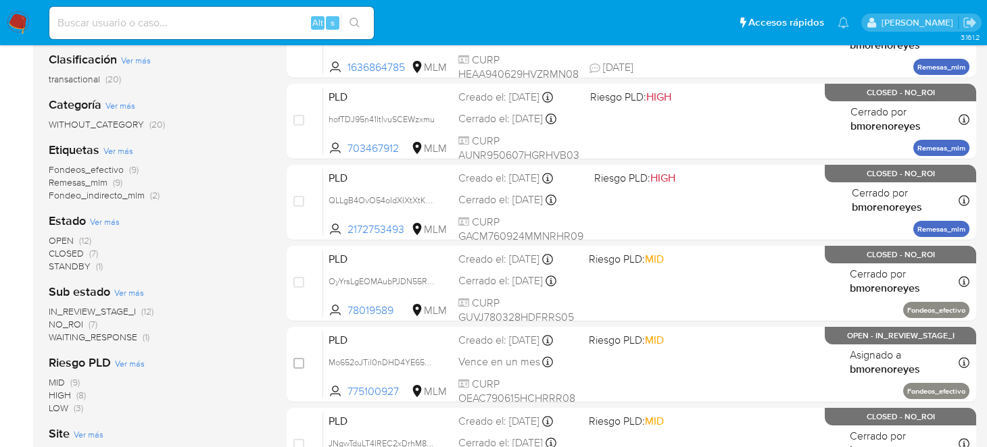
click at [58, 240] on span "OPEN" at bounding box center [61, 241] width 25 height 14
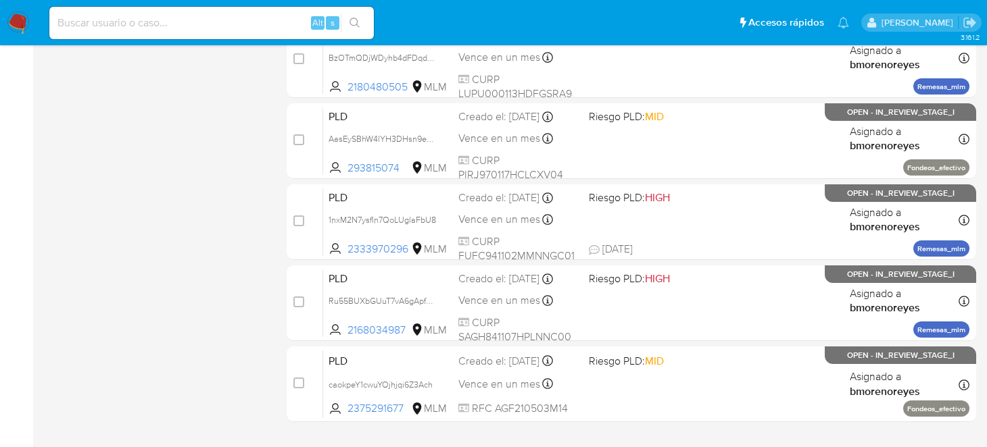
scroll to position [608, 0]
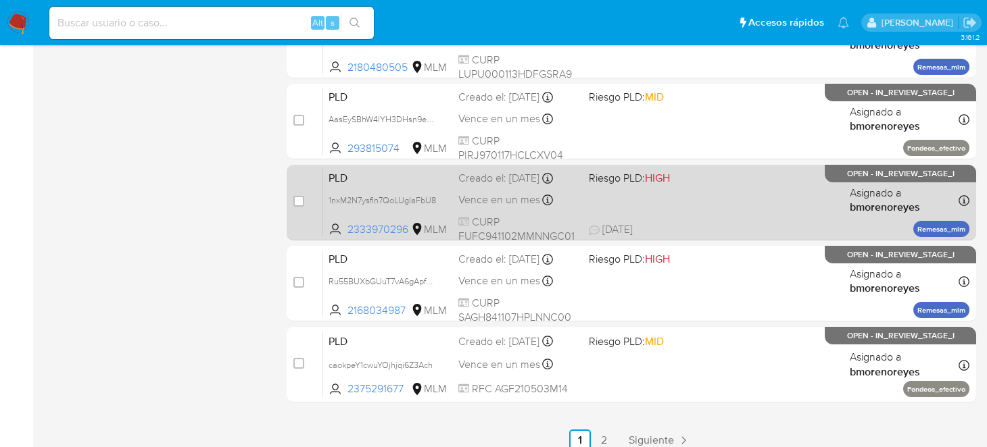
click at [700, 229] on span "30/09/2025 30/09/2025 11:43" at bounding box center [714, 229] width 250 height 15
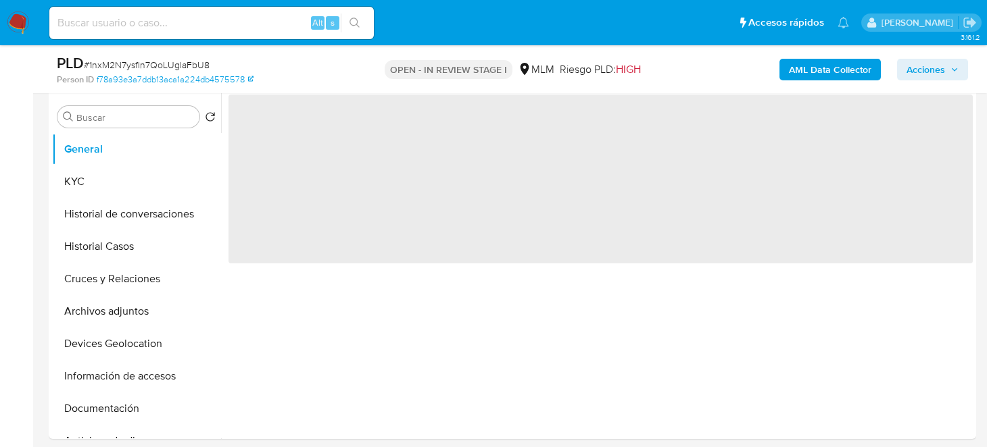
scroll to position [270, 0]
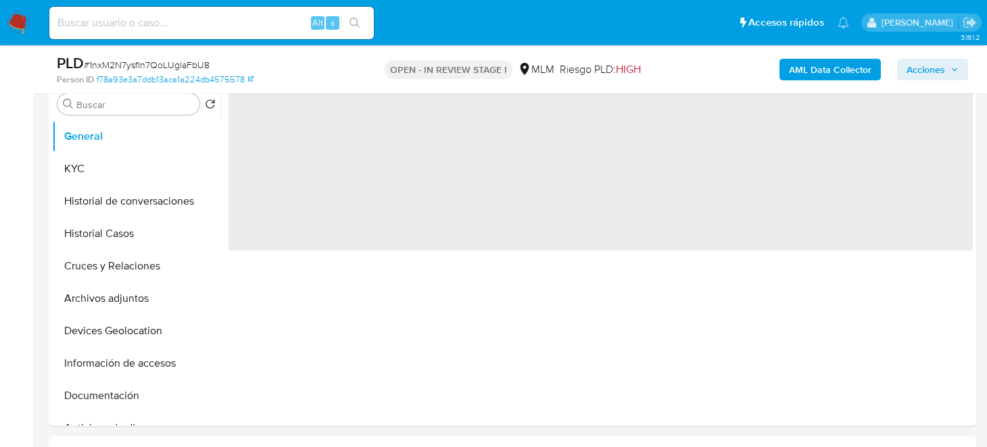
select select "10"
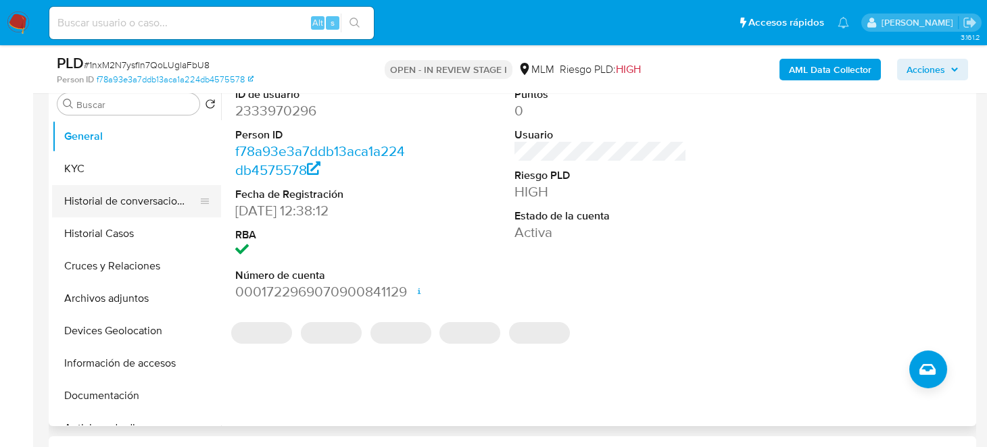
click at [137, 211] on button "Historial de conversaciones" at bounding box center [131, 201] width 158 height 32
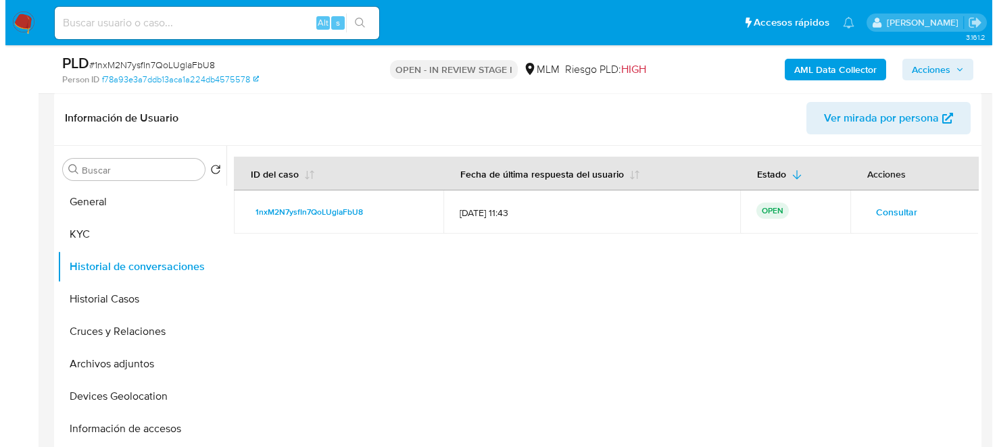
scroll to position [203, 0]
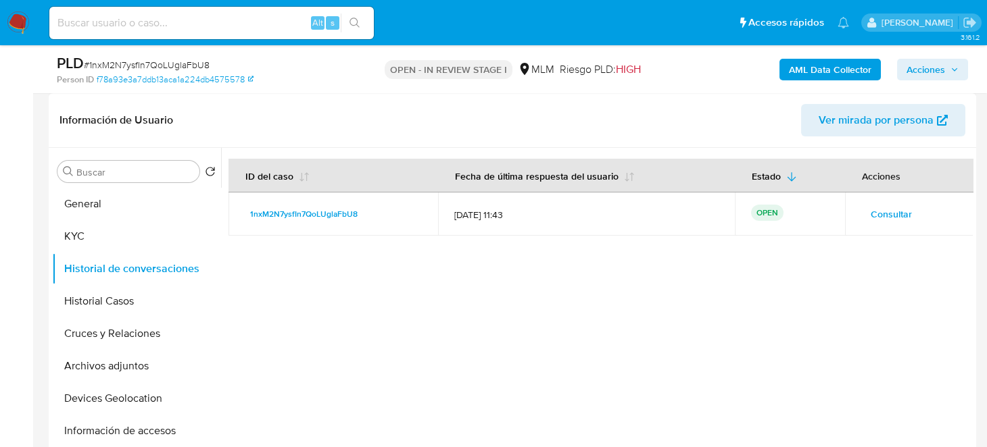
click at [871, 212] on span "Consultar" at bounding box center [891, 214] width 41 height 19
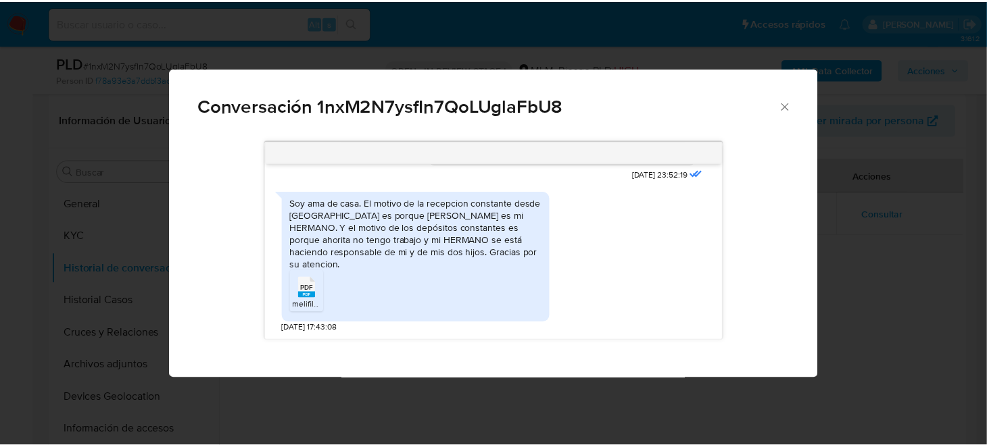
scroll to position [0, 0]
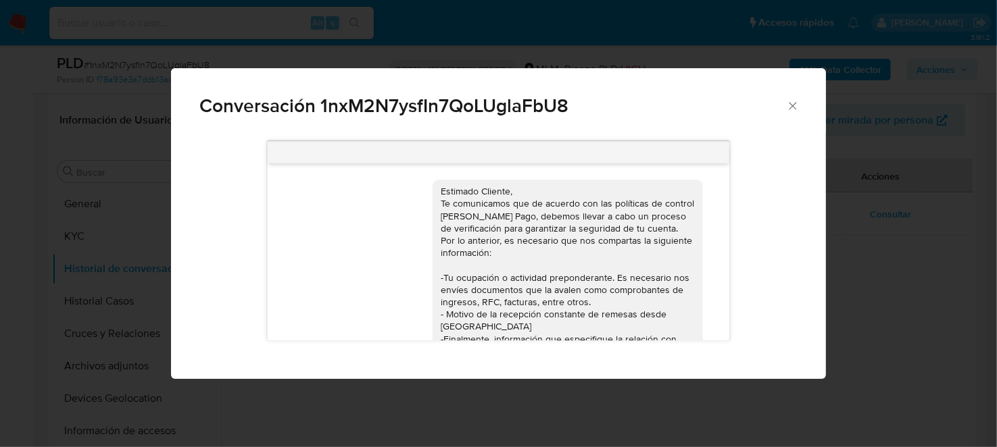
click at [904, 272] on div "Conversación 1nxM2N7ysfIn7QoLUglaFbU8 Estimado Cliente, Te comunicamos que de a…" at bounding box center [498, 223] width 997 height 447
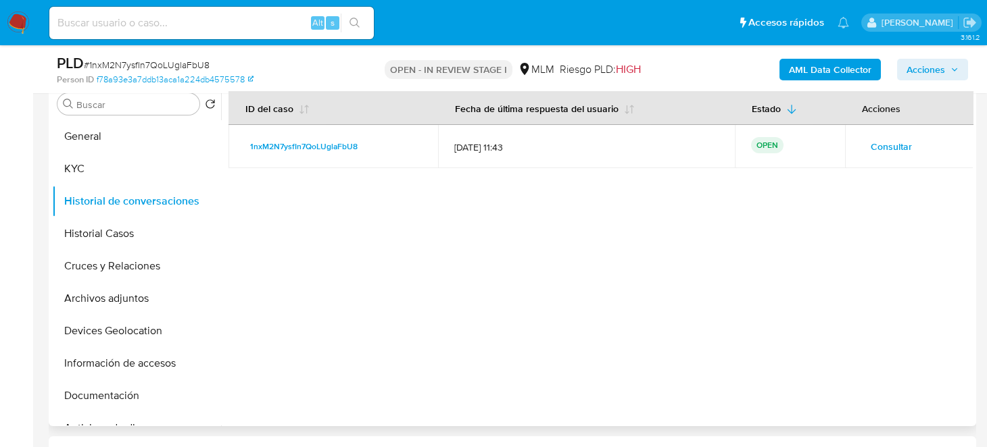
click at [879, 147] on span "Consultar" at bounding box center [891, 146] width 41 height 19
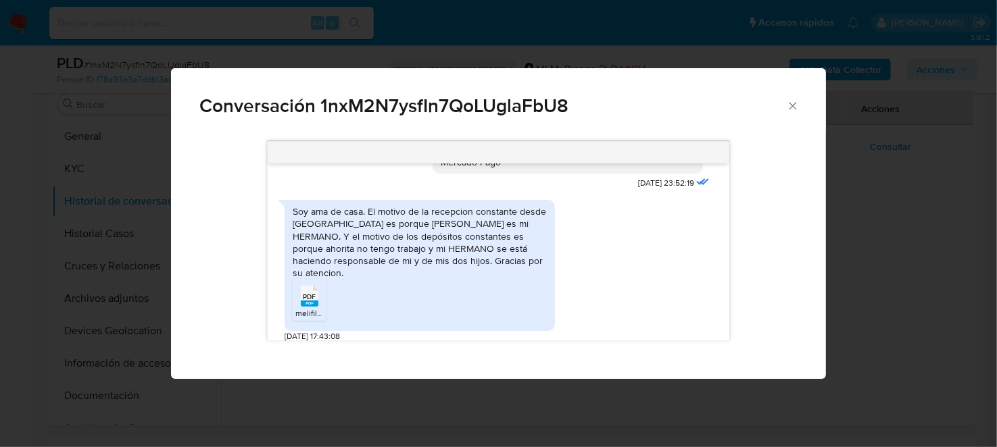
scroll to position [295, 0]
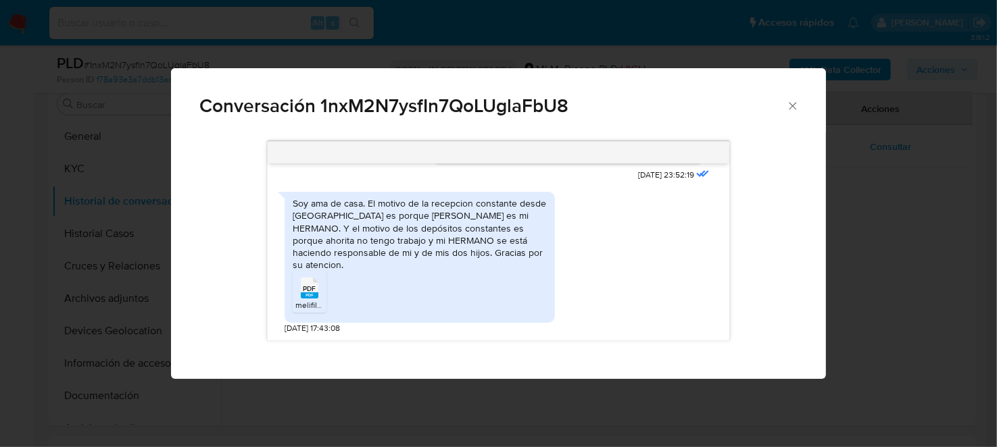
click at [309, 292] on span "PDF" at bounding box center [309, 289] width 13 height 9
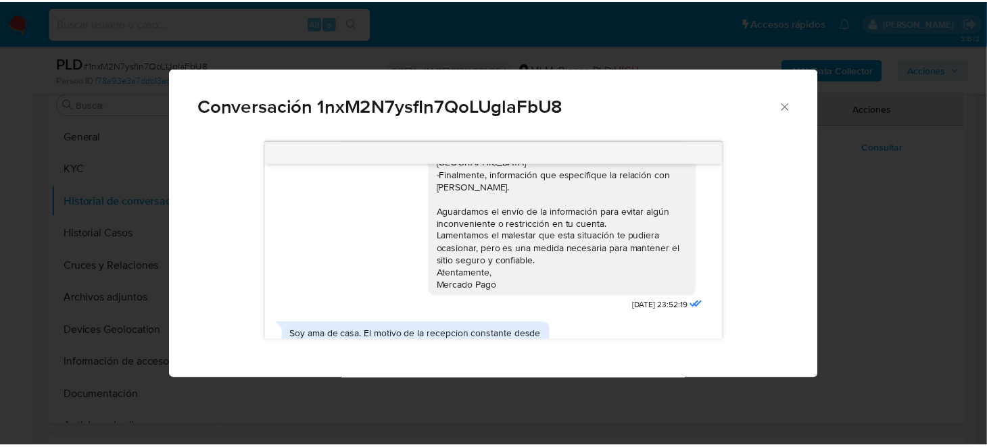
scroll to position [93, 0]
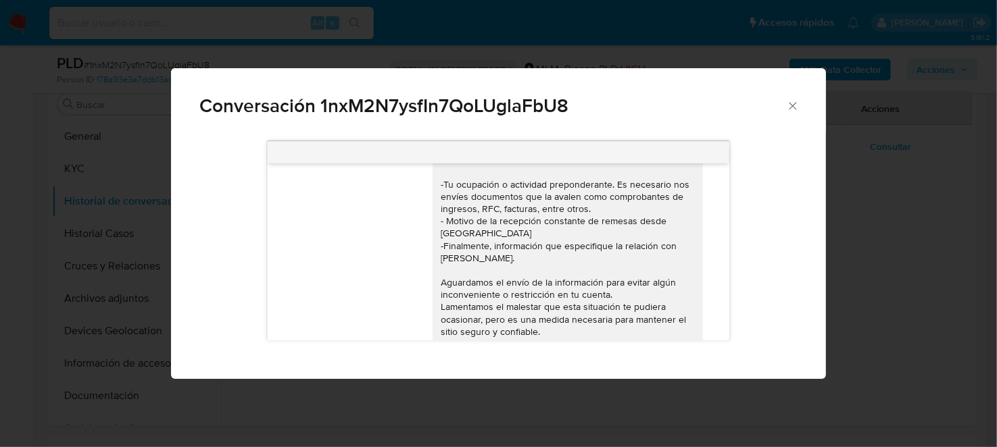
click at [882, 280] on div "Conversación 1nxM2N7ysfIn7QoLUglaFbU8 Estimado Cliente, Te comunicamos que de a…" at bounding box center [498, 223] width 997 height 447
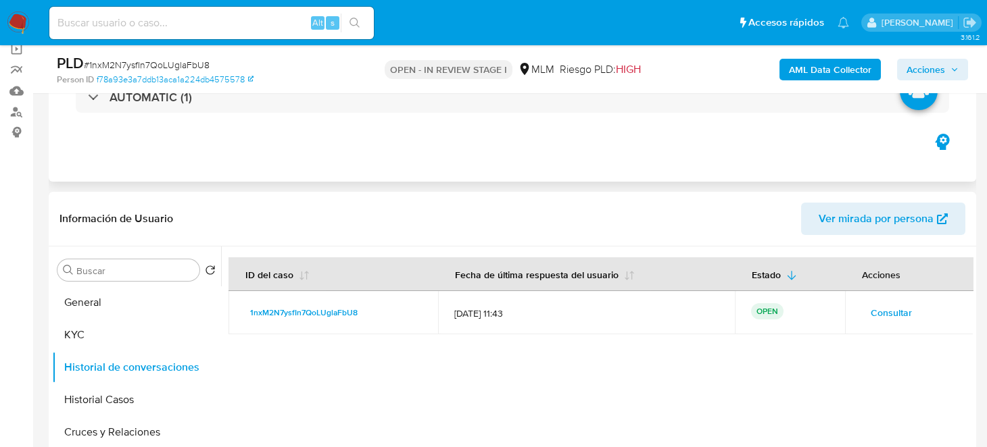
scroll to position [0, 0]
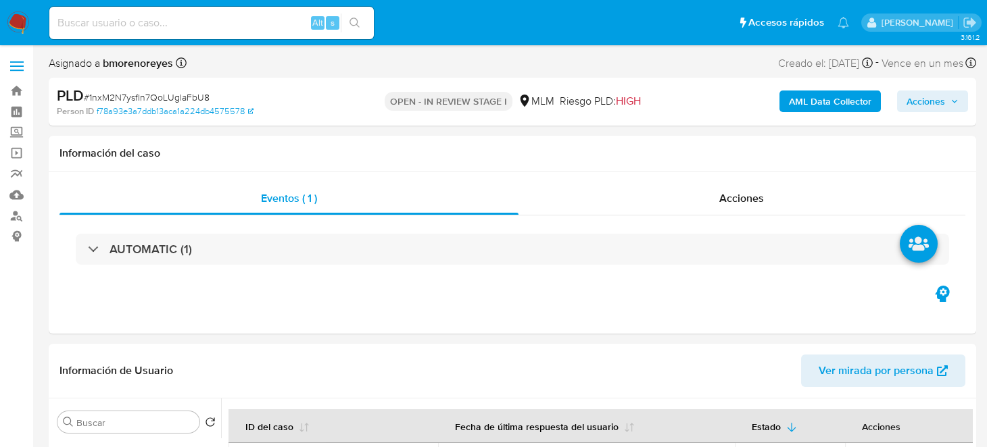
click at [20, 27] on img at bounding box center [18, 22] width 23 height 23
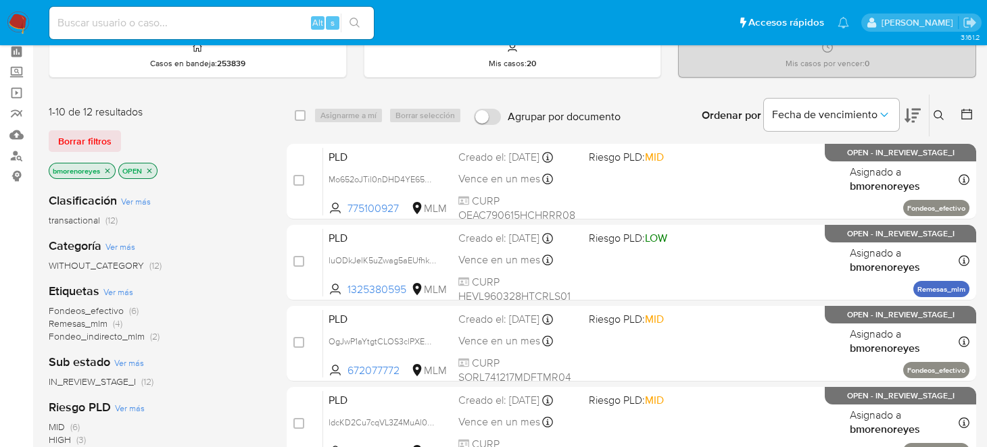
scroll to position [58, 0]
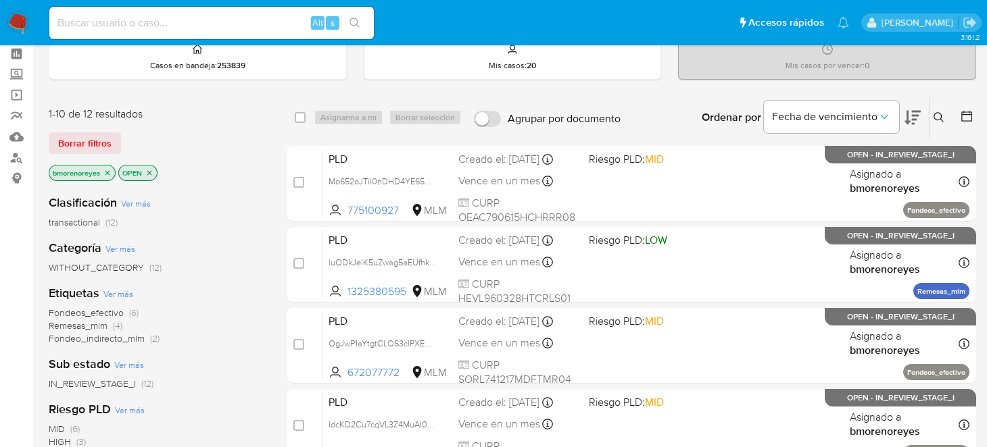
click at [151, 171] on icon "close-filter" at bounding box center [149, 173] width 8 height 8
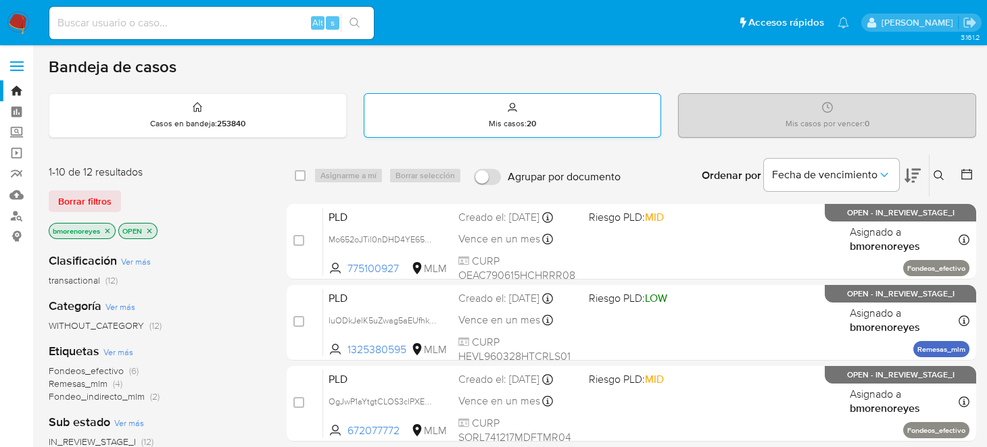
click at [532, 115] on div "Mis casos : 20" at bounding box center [512, 115] width 297 height 43
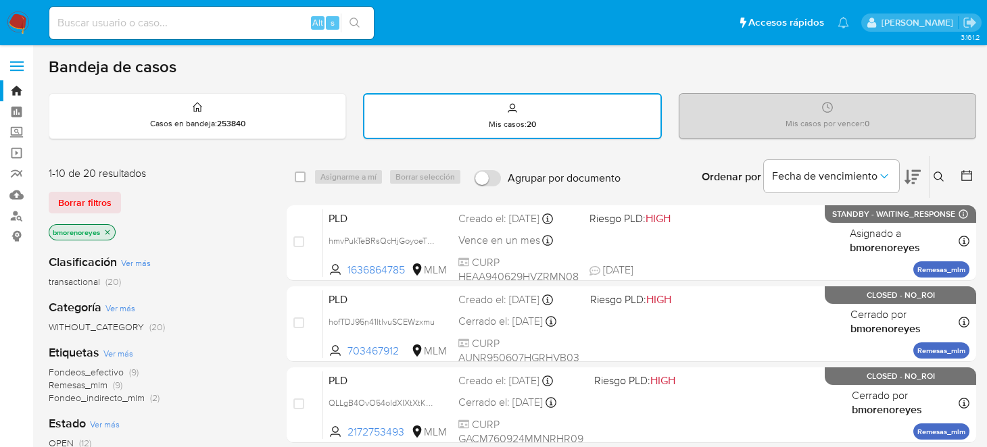
click at [946, 181] on button at bounding box center [940, 177] width 22 height 16
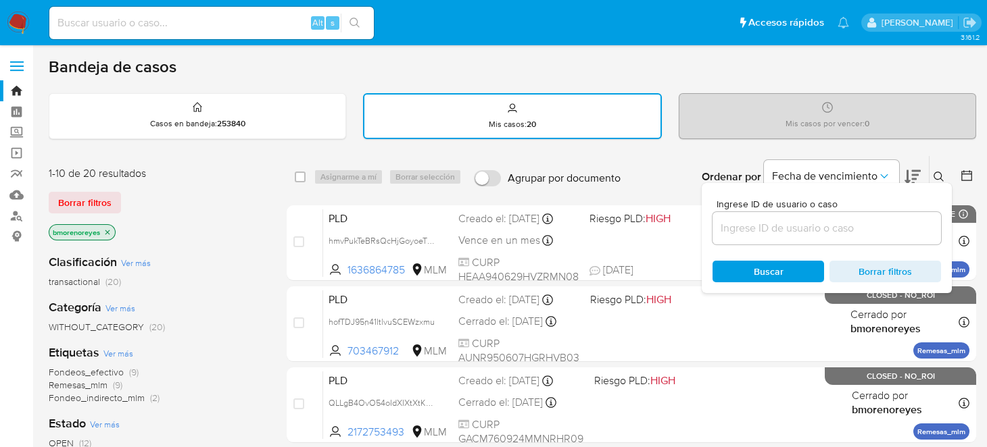
click at [729, 226] on input at bounding box center [826, 229] width 228 height 18
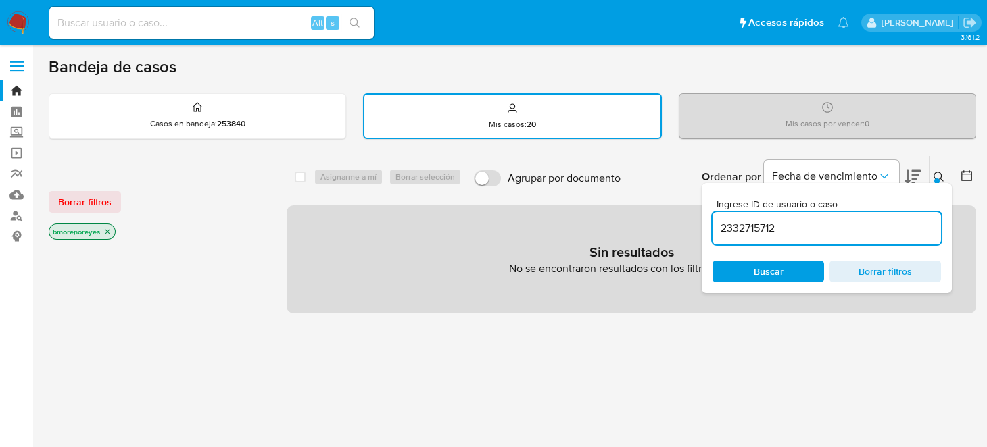
click at [781, 230] on input "2332715712" at bounding box center [826, 229] width 228 height 18
type input "2332715712"
click at [939, 183] on div "Ingrese ID de usuario o caso 2332715712 Buscar Borrar filtros" at bounding box center [827, 238] width 250 height 110
click at [939, 176] on icon at bounding box center [938, 177] width 11 height 11
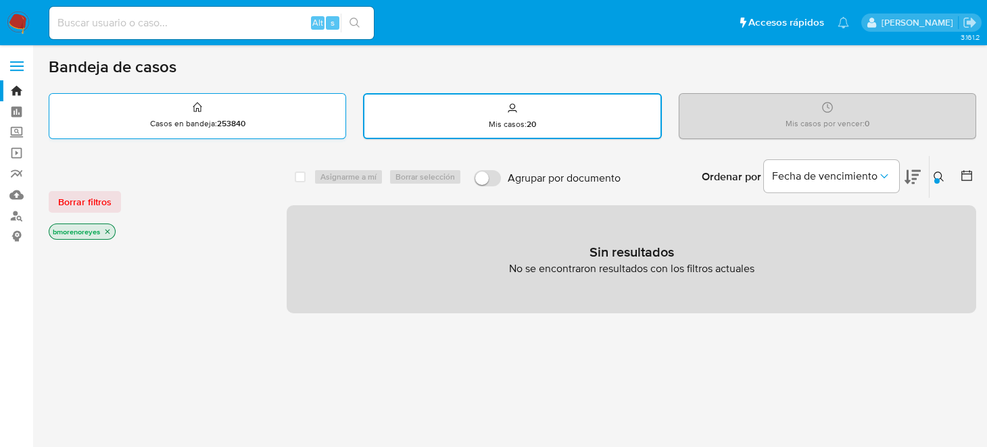
click at [276, 118] on div "Casos en bandeja : 253840" at bounding box center [197, 115] width 296 height 43
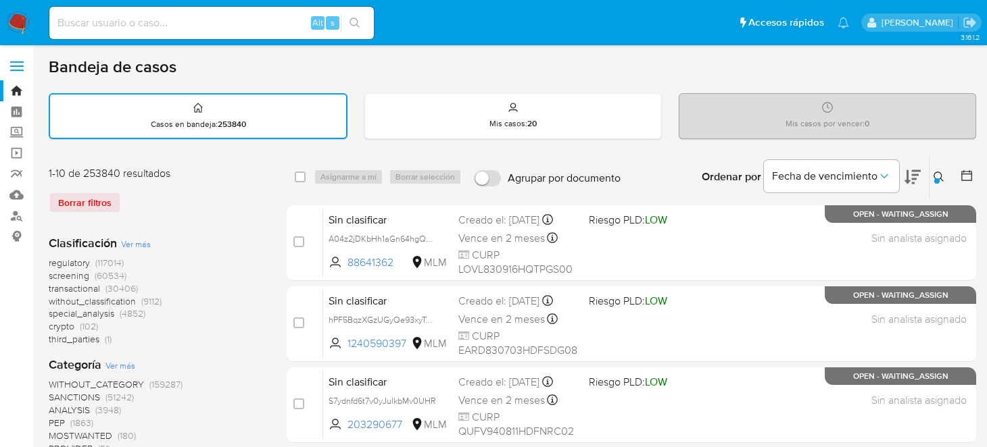
click at [937, 180] on div at bounding box center [936, 180] width 5 height 5
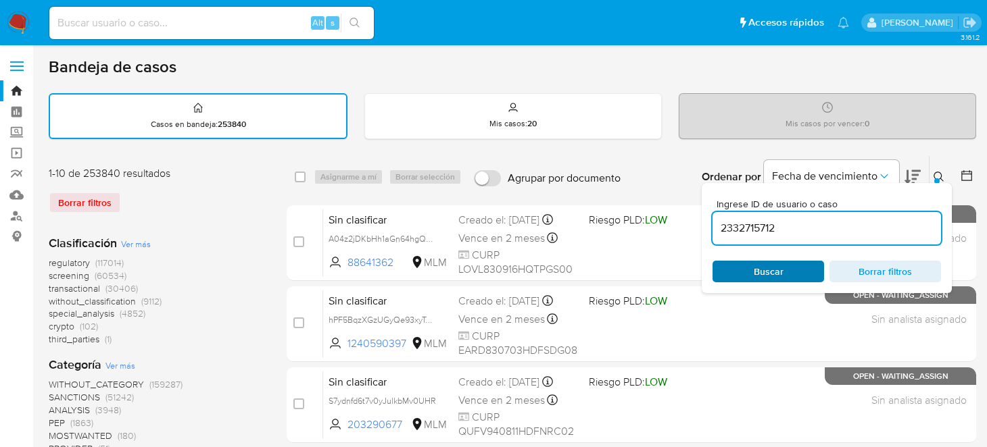
click at [760, 262] on span "Buscar" at bounding box center [769, 272] width 30 height 22
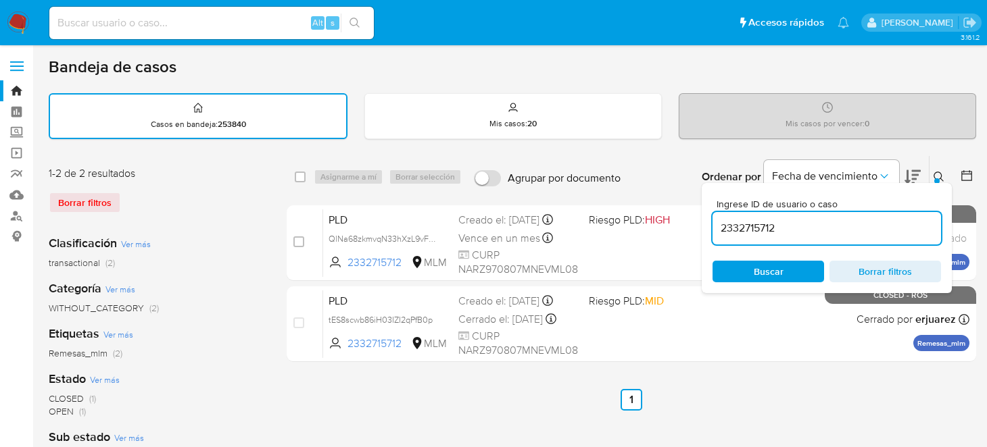
click at [753, 386] on div "select-all-cases-checkbox Asignarme a mí Borrar selección Agrupar por documento…" at bounding box center [631, 451] width 689 height 593
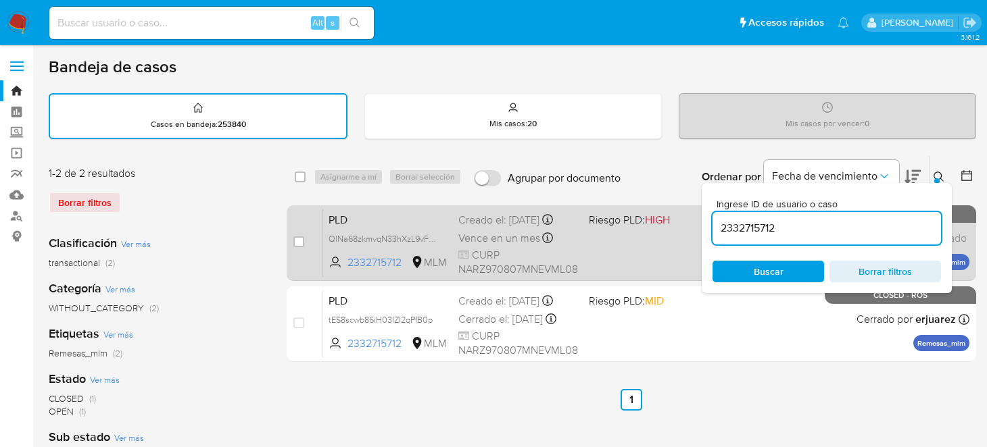
click at [650, 242] on div "PLD QlNa68zkmvqN33hXzL9vFgcL 2332715712 MLM Riesgo PLD: HIGH Creado el: 12/09/2…" at bounding box center [646, 243] width 646 height 68
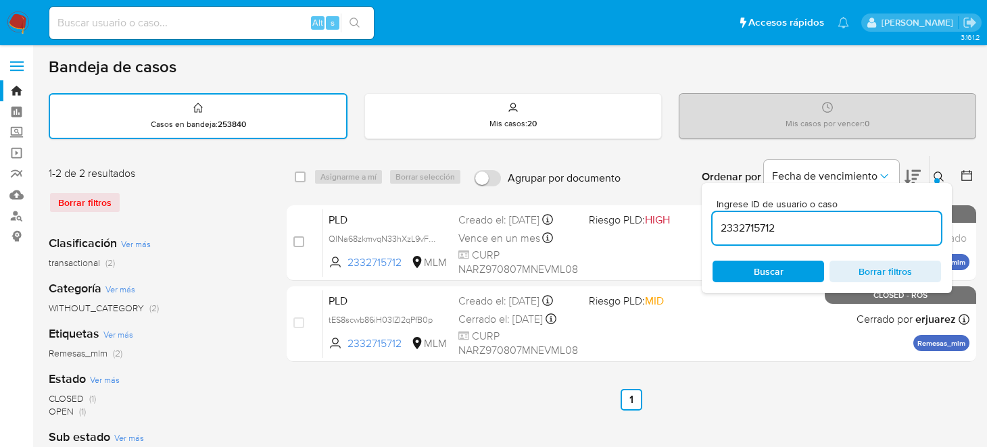
click at [934, 180] on div at bounding box center [936, 180] width 5 height 5
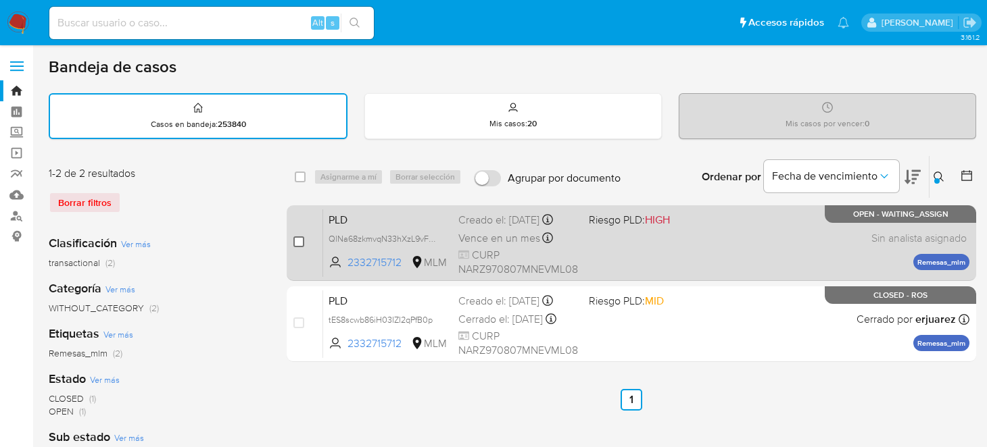
click at [297, 242] on input "checkbox" at bounding box center [298, 242] width 11 height 11
checkbox input "true"
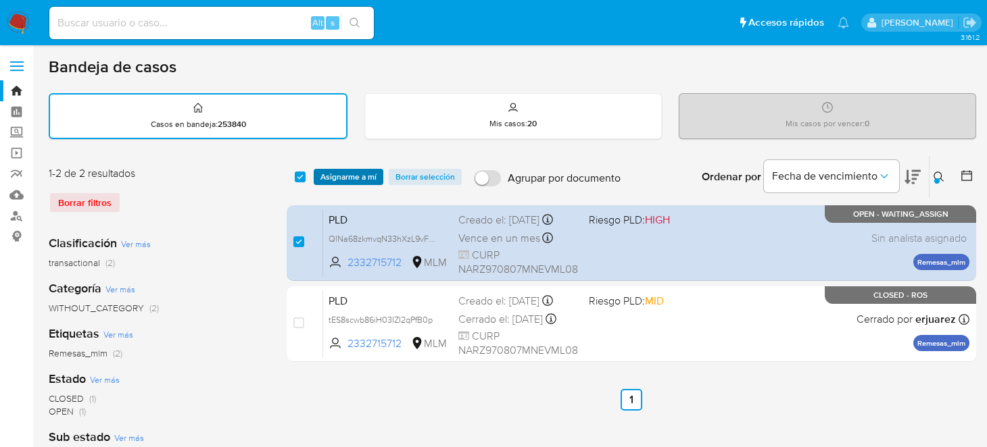
click at [345, 173] on span "Asignarme a mí" at bounding box center [348, 177] width 56 height 14
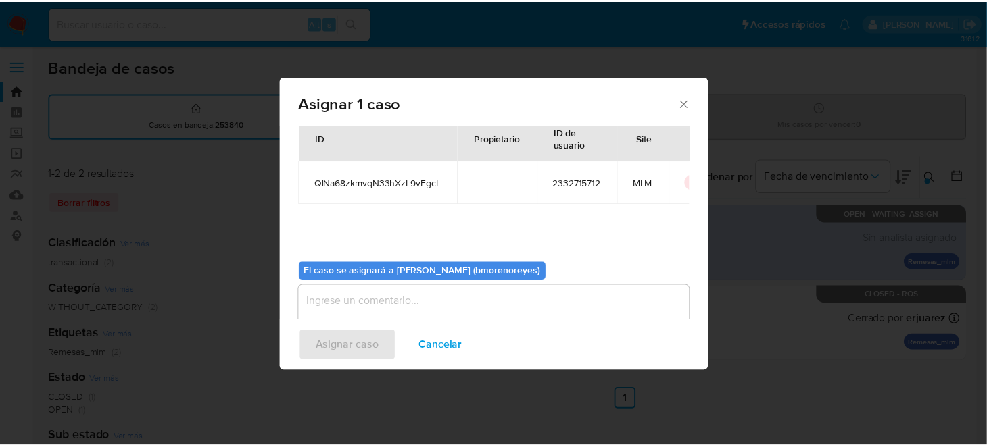
scroll to position [69, 0]
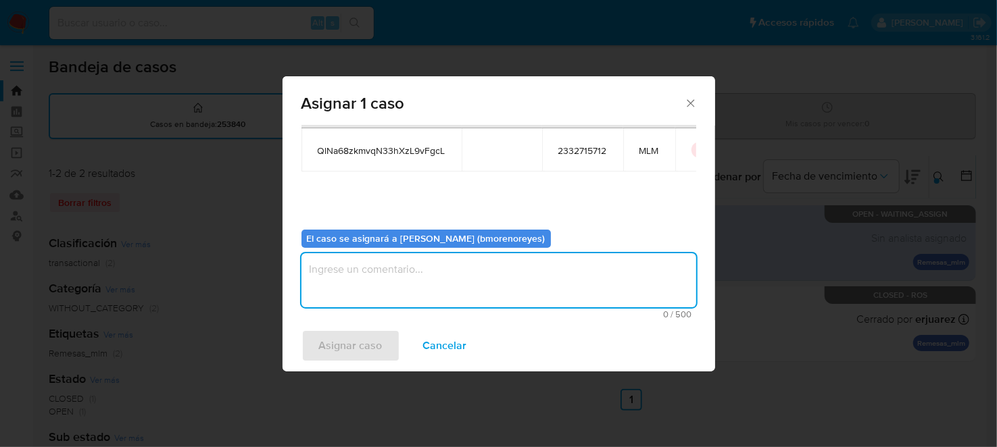
click at [368, 274] on textarea "assign-modal" at bounding box center [498, 280] width 395 height 54
type textarea "BMMR"
click at [366, 349] on span "Asignar caso" at bounding box center [351, 346] width 64 height 30
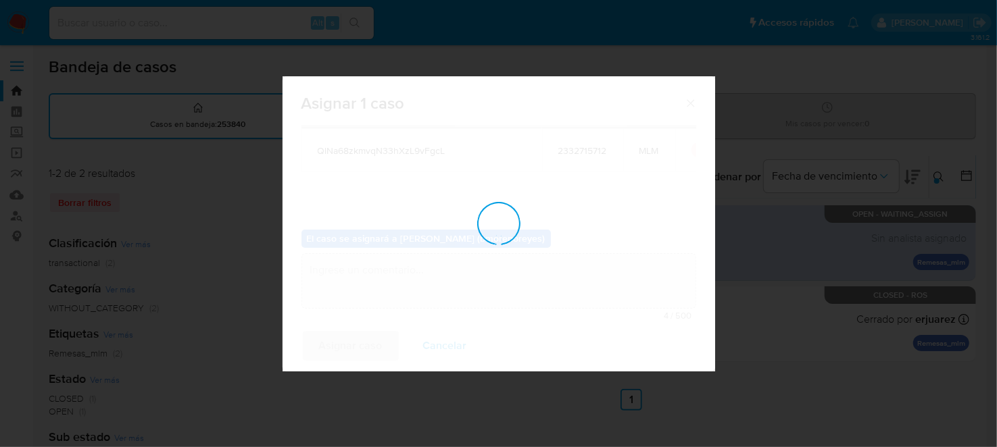
checkbox input "false"
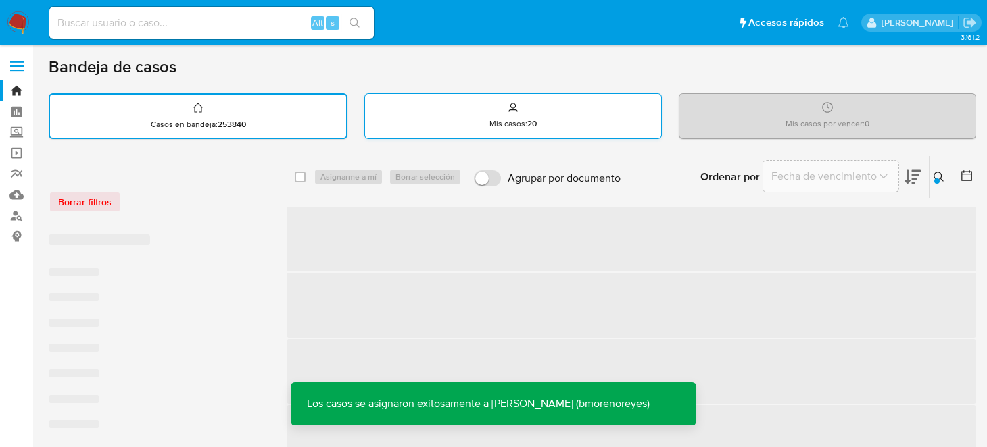
click at [483, 124] on div "Mis casos : 20" at bounding box center [513, 115] width 296 height 43
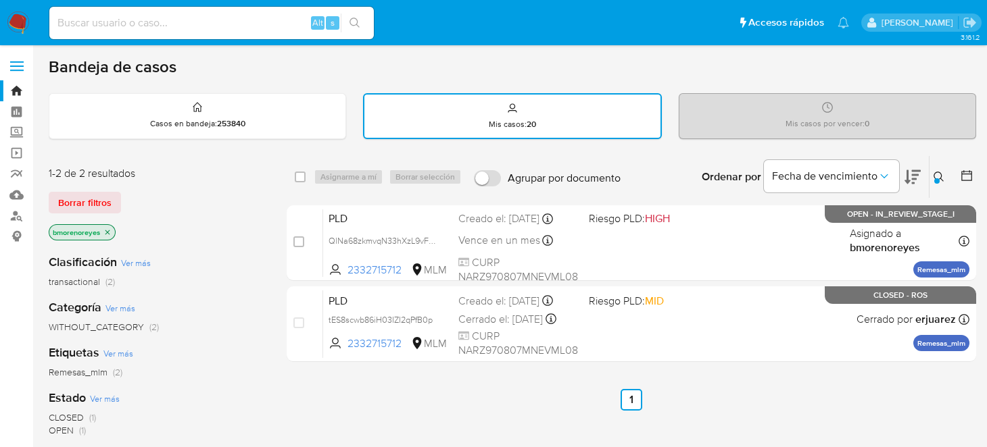
click at [932, 185] on div "Ingrese ID de usuario o caso 2332715712 Buscar Borrar filtros" at bounding box center [940, 177] width 23 height 42
click at [942, 178] on icon at bounding box center [938, 177] width 10 height 10
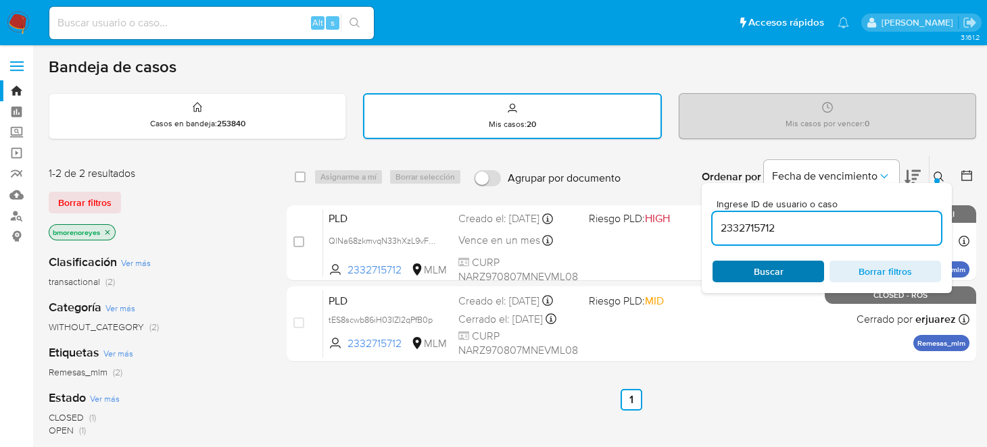
click at [785, 269] on span "Buscar" at bounding box center [768, 271] width 93 height 19
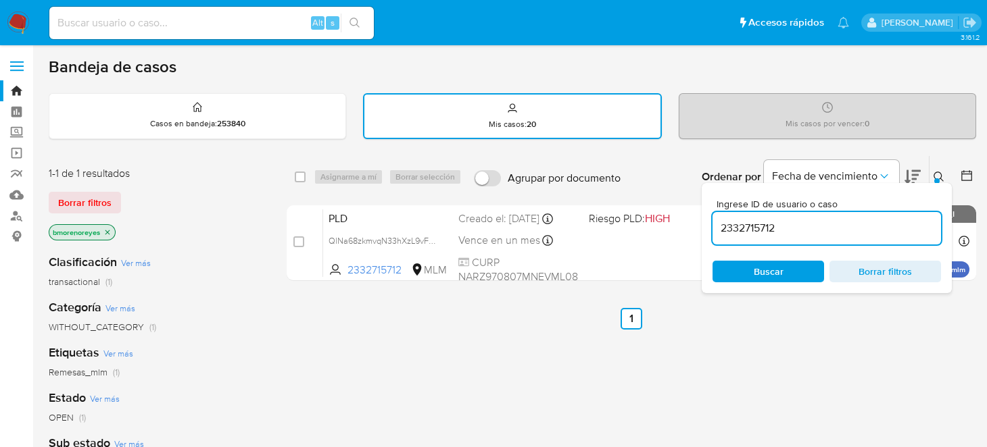
click at [885, 263] on span "Borrar filtros" at bounding box center [885, 271] width 93 height 19
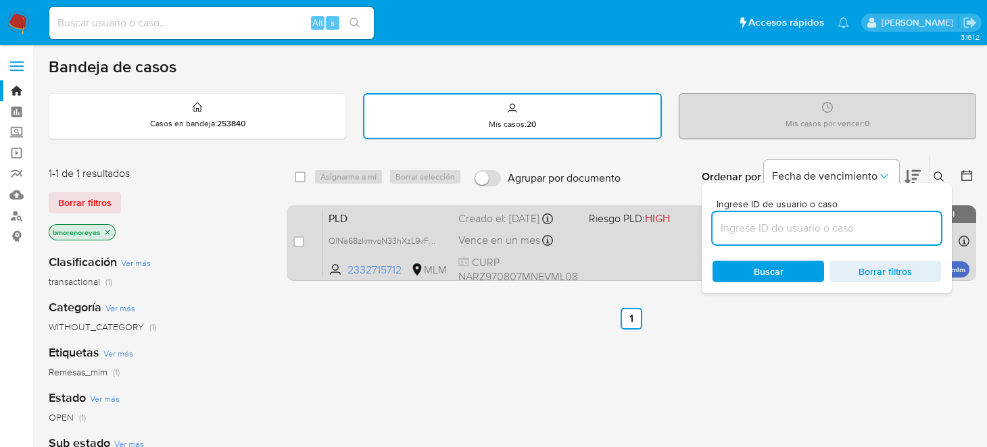
click at [395, 217] on span "PLD" at bounding box center [387, 218] width 119 height 18
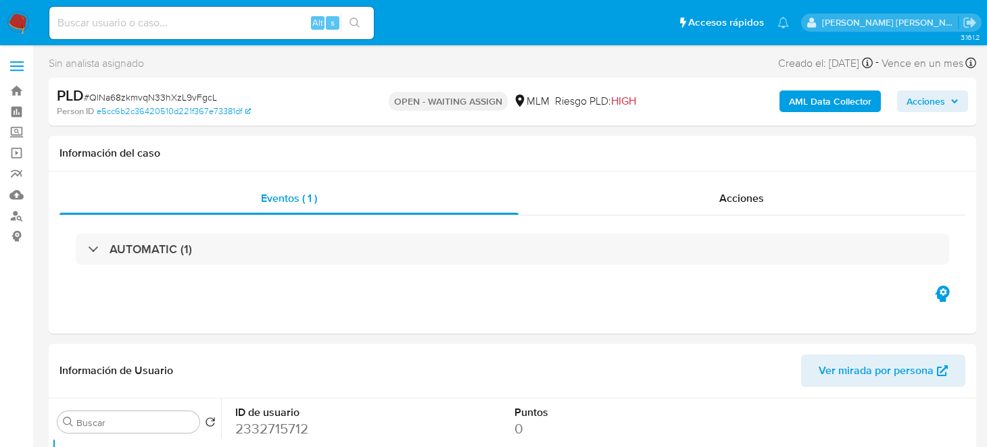
select select "10"
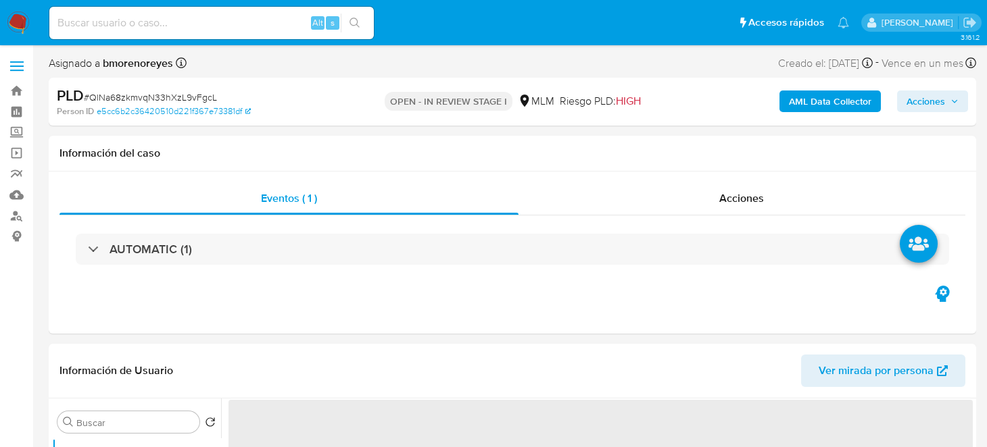
select select "10"
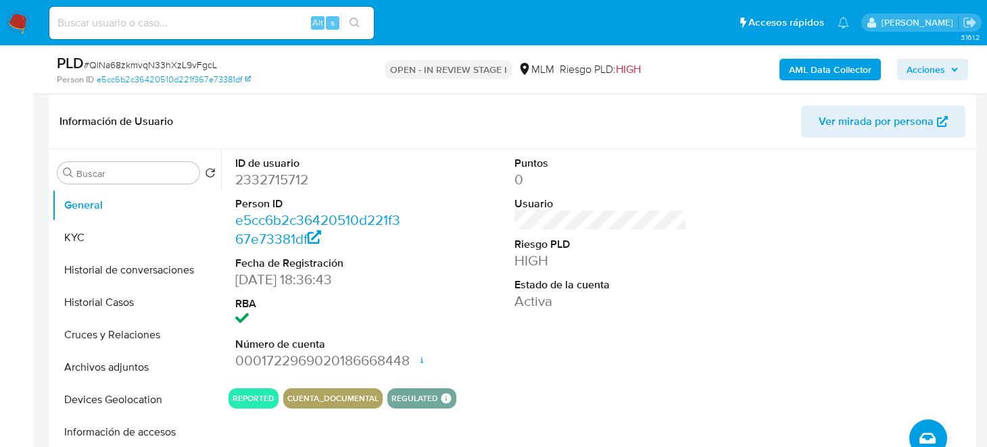
scroll to position [203, 0]
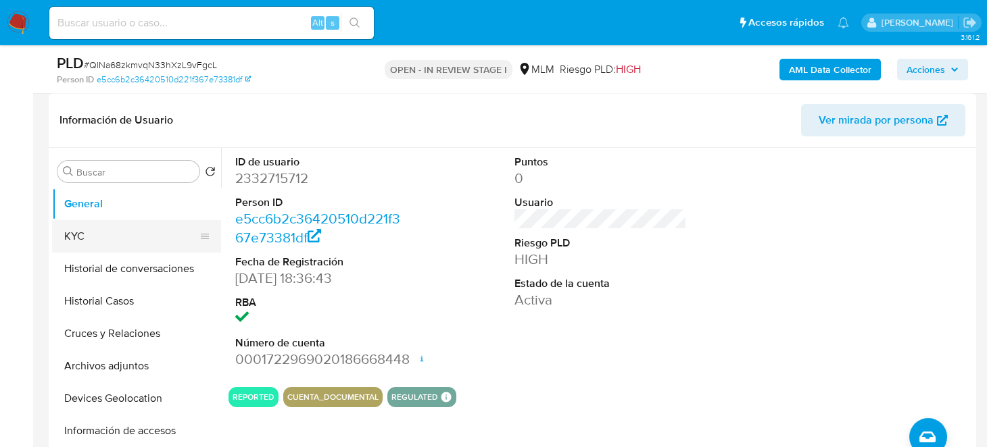
click at [112, 237] on button "KYC" at bounding box center [131, 236] width 158 height 32
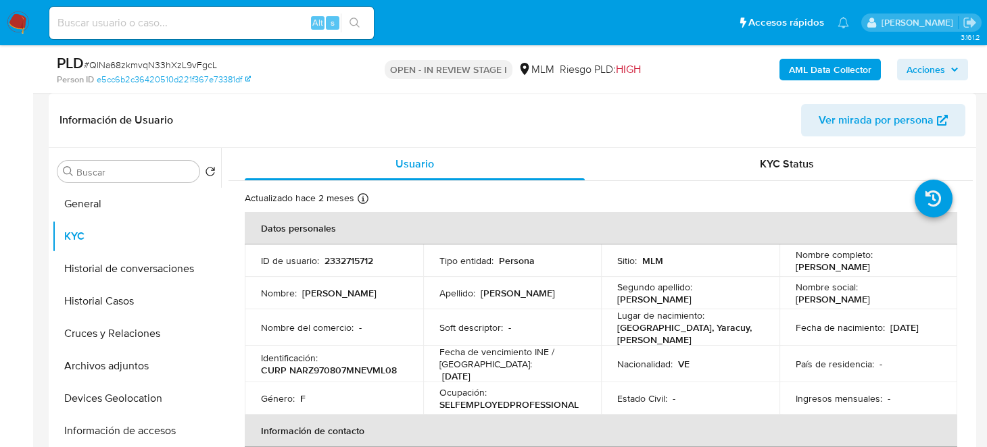
drag, startPoint x: 794, startPoint y: 270, endPoint x: 834, endPoint y: 270, distance: 39.9
click at [837, 274] on td "Nombre completo : Zuliangie Rosbeidy Navarro Romero" at bounding box center [868, 261] width 178 height 32
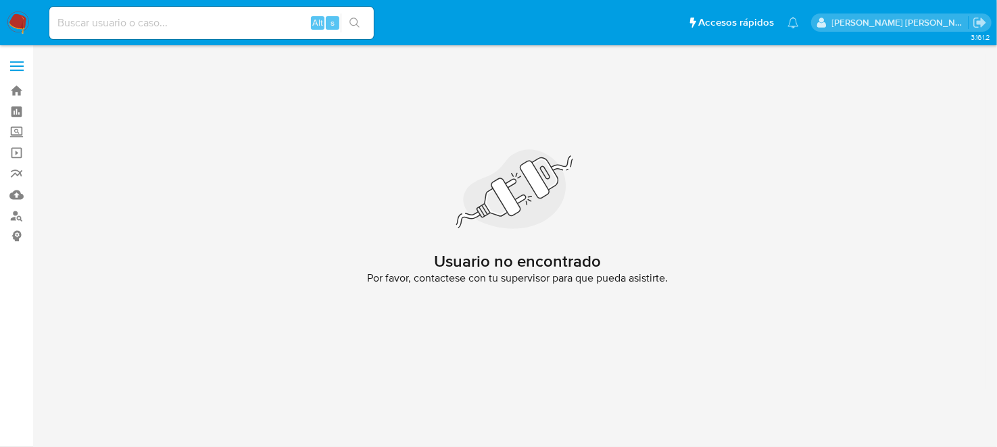
click at [147, 26] on input at bounding box center [211, 23] width 324 height 18
paste input "194305636"
type input "194305636"
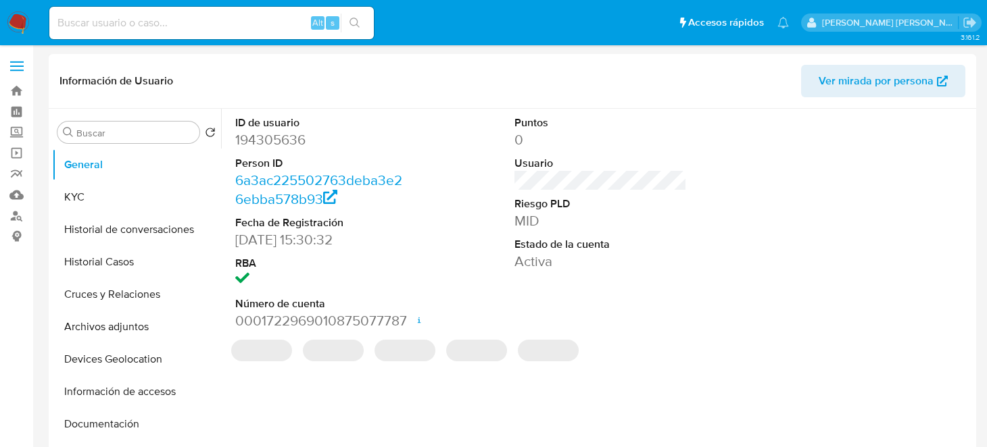
select select "10"
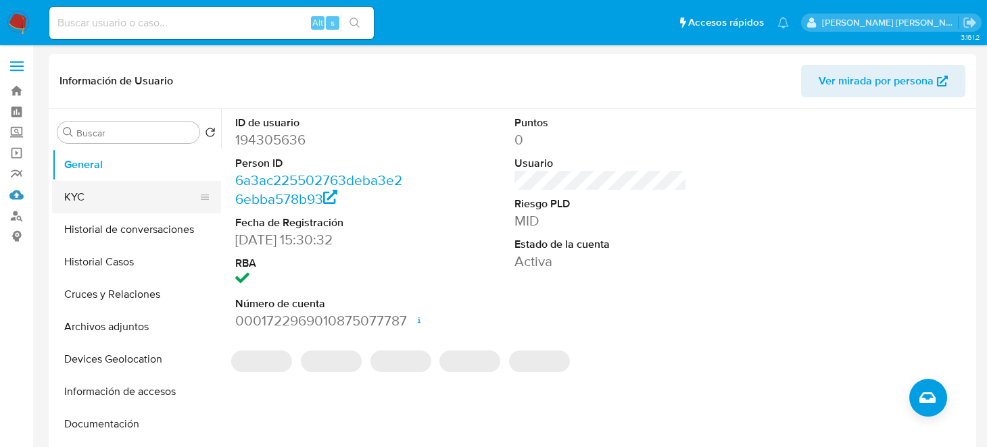
drag, startPoint x: 14, startPoint y: 193, endPoint x: 75, endPoint y: 202, distance: 61.6
click at [14, 193] on link "Mulan" at bounding box center [80, 195] width 161 height 21
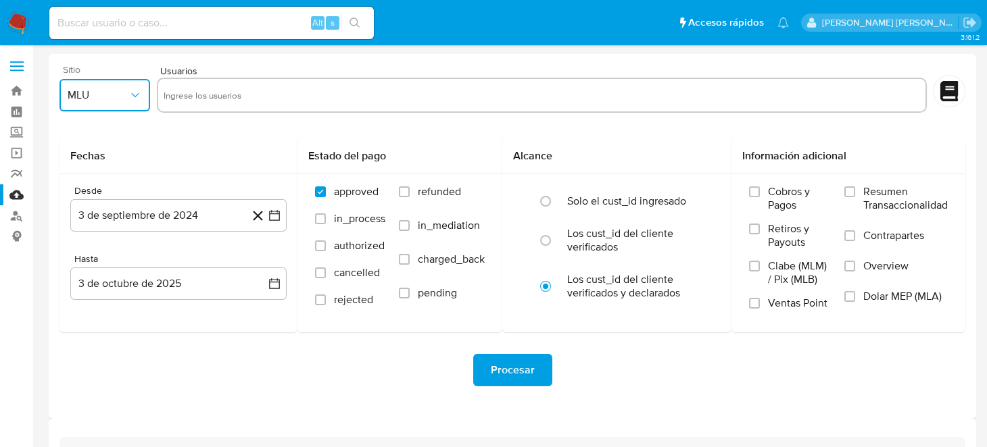
click at [132, 97] on icon "button" at bounding box center [135, 96] width 14 height 14
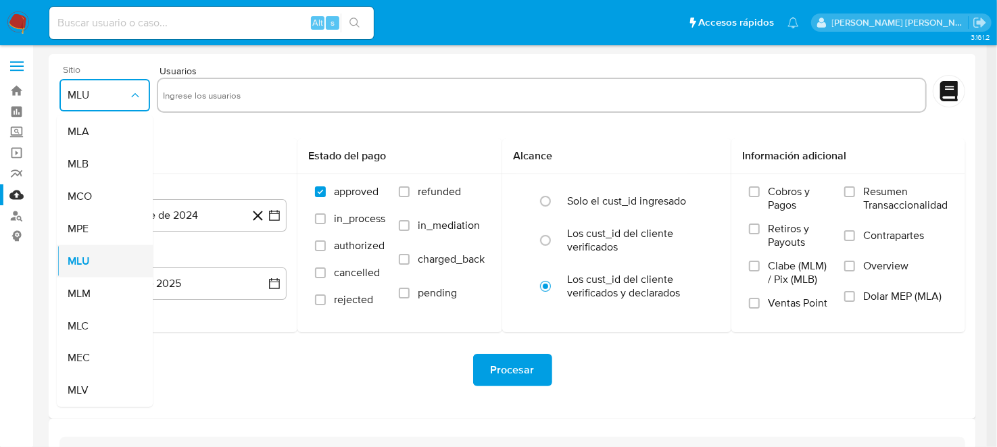
click at [101, 274] on div "MLU" at bounding box center [101, 261] width 66 height 32
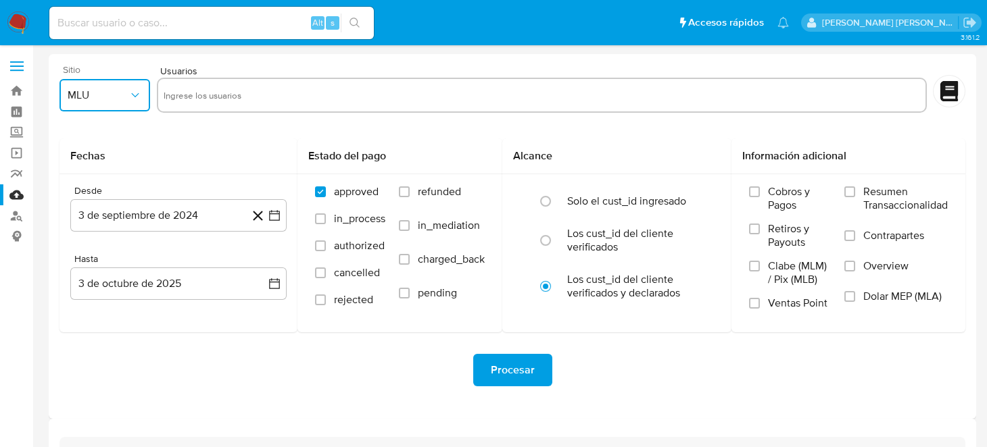
click at [124, 94] on span "MLU" at bounding box center [98, 96] width 61 height 14
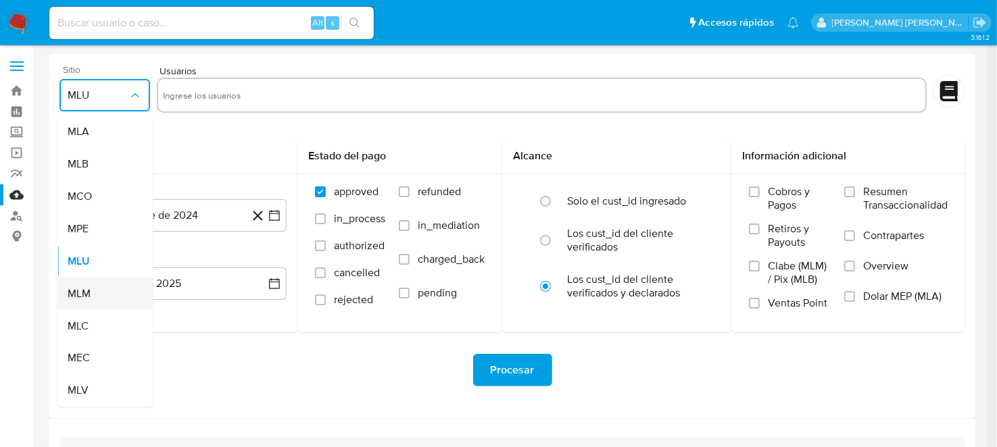
click at [95, 291] on div "MLM" at bounding box center [101, 294] width 66 height 32
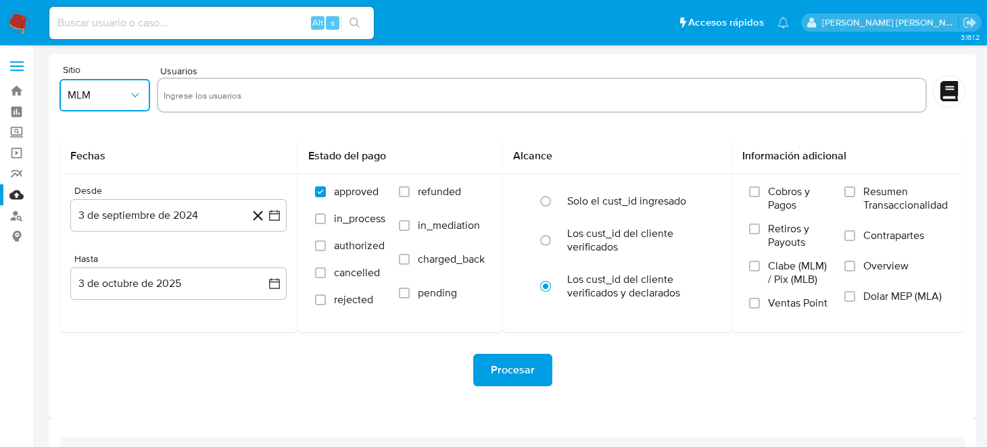
click at [201, 92] on input "text" at bounding box center [542, 95] width 756 height 22
type input "194305636"
click at [275, 220] on icon "button" at bounding box center [275, 216] width 14 height 14
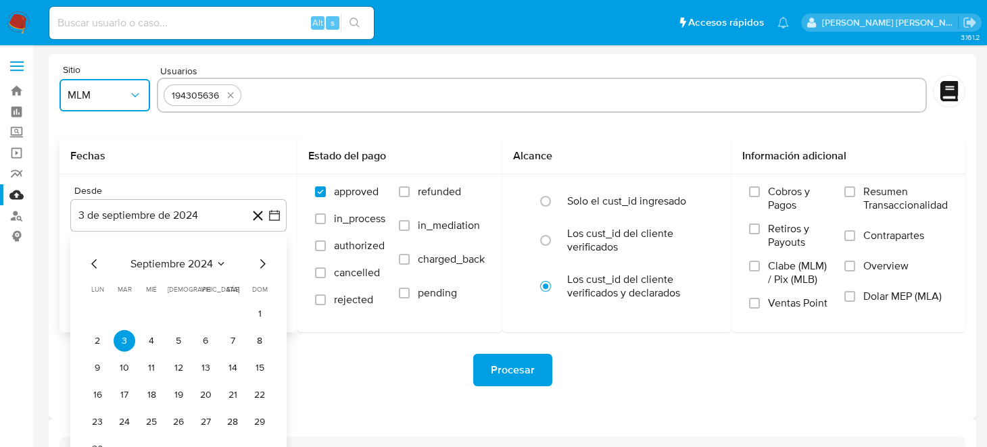
click at [266, 267] on icon "Mes siguiente" at bounding box center [262, 264] width 16 height 16
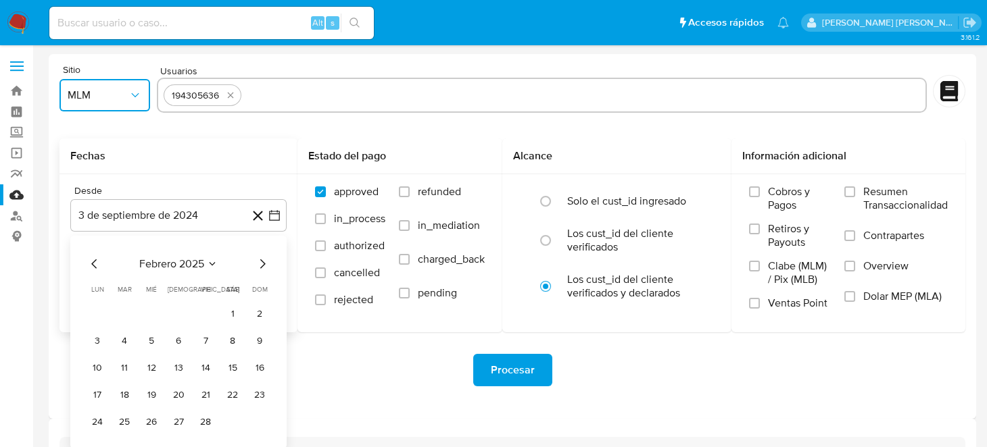
click at [264, 269] on icon "Mes siguiente" at bounding box center [262, 264] width 16 height 16
click at [264, 271] on icon "Mes siguiente" at bounding box center [262, 264] width 16 height 16
click at [263, 261] on icon "Mes siguiente" at bounding box center [262, 264] width 16 height 16
click at [185, 316] on button "1" at bounding box center [179, 314] width 22 height 22
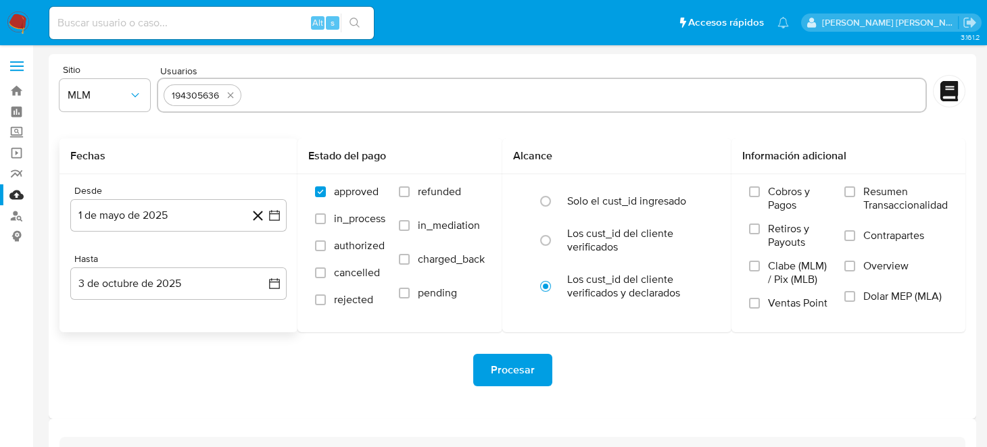
click at [289, 284] on div "Desde 1 de mayo de 2025 1-05-2025 Hasta 3 de octubre de 2025 3-10-2025" at bounding box center [178, 253] width 238 height 158
click at [276, 280] on icon "button" at bounding box center [275, 284] width 14 height 14
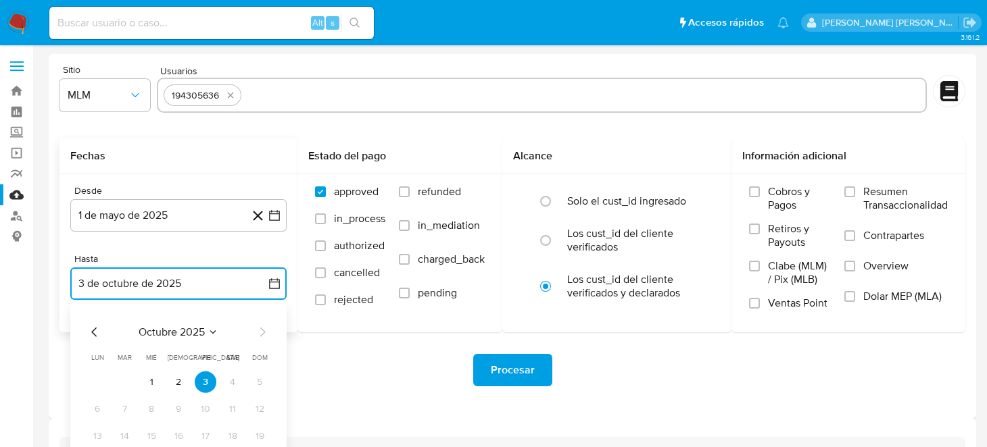
click at [89, 330] on icon "Mes anterior" at bounding box center [95, 332] width 16 height 16
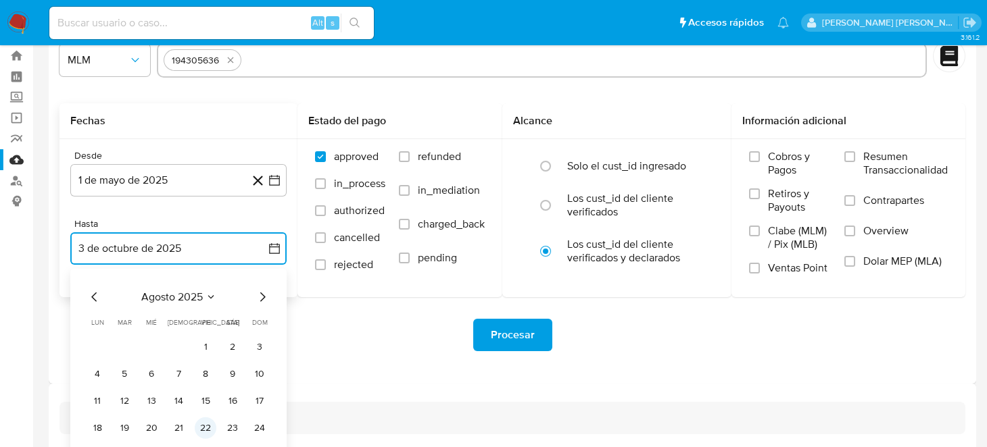
scroll to position [97, 0]
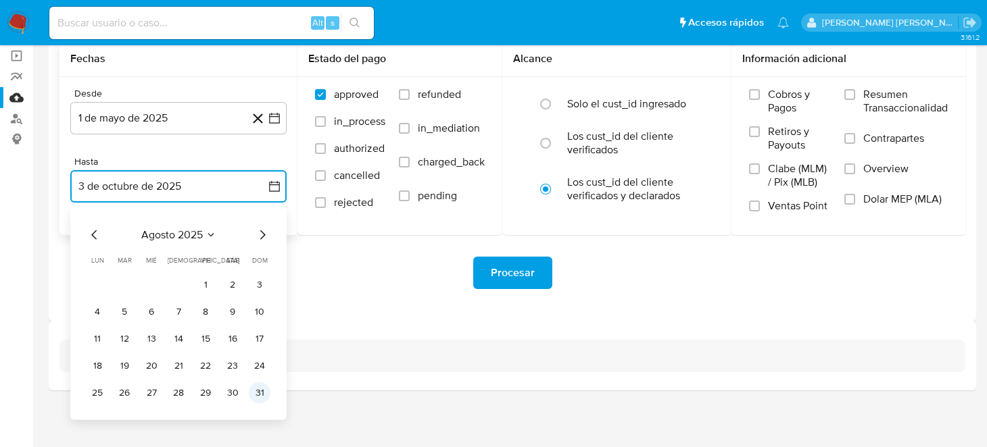
click at [262, 393] on button "31" at bounding box center [260, 394] width 22 height 22
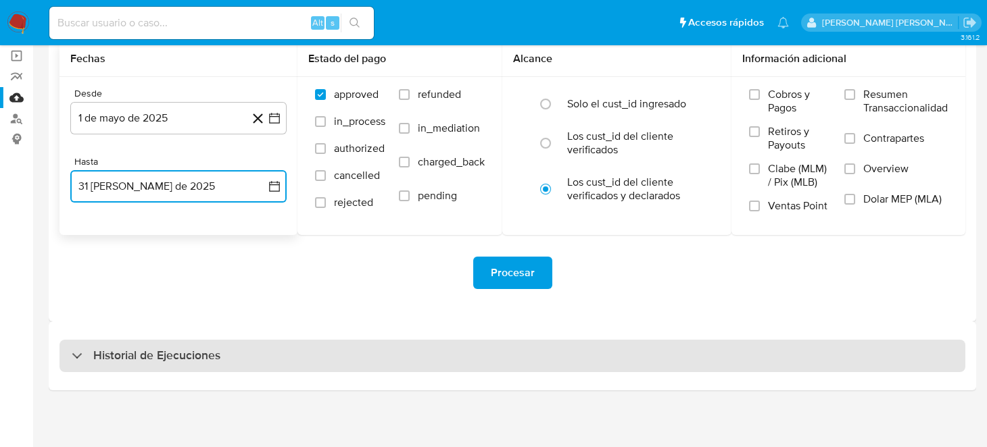
click at [345, 341] on div "Historial de Ejecuciones" at bounding box center [512, 356] width 906 height 32
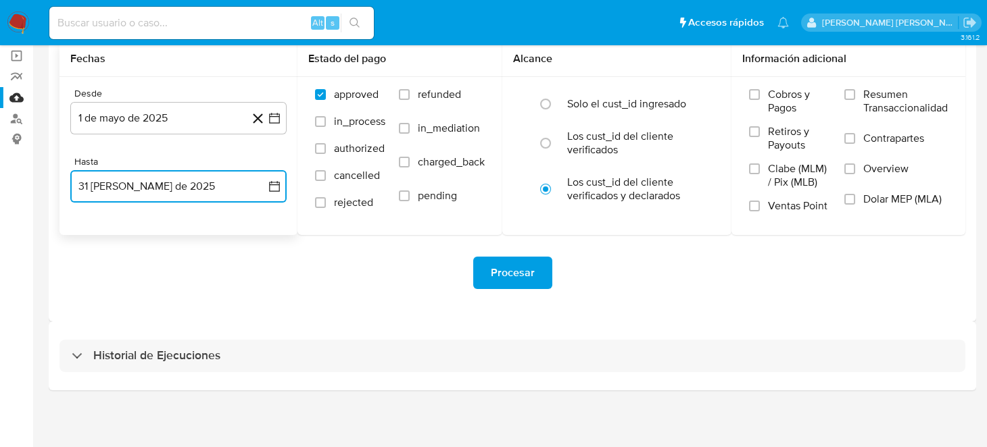
select select "10"
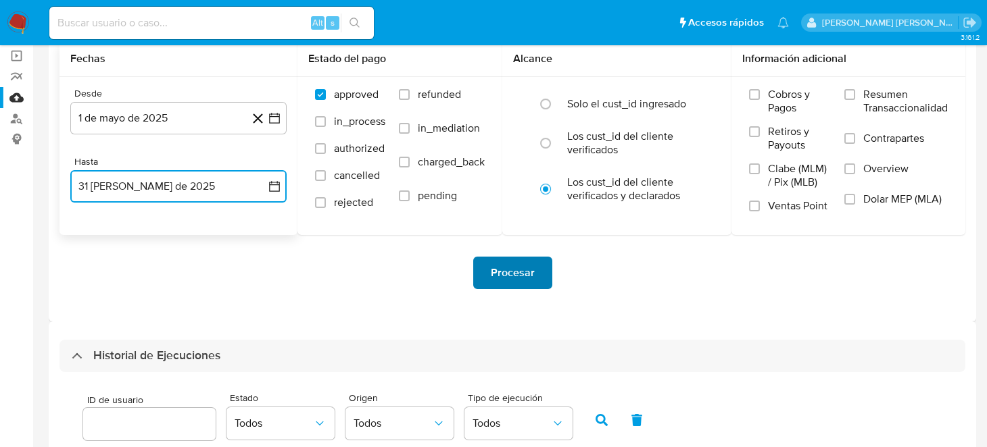
click at [497, 278] on span "Procesar" at bounding box center [513, 273] width 44 height 30
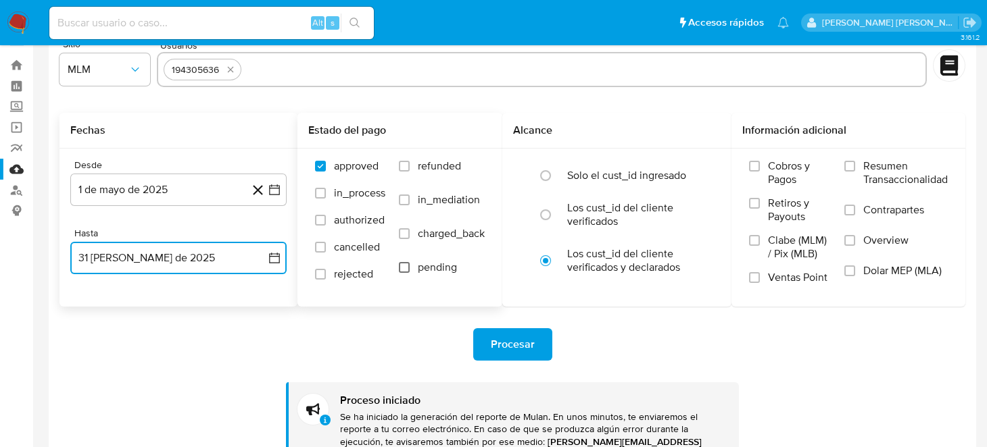
scroll to position [0, 0]
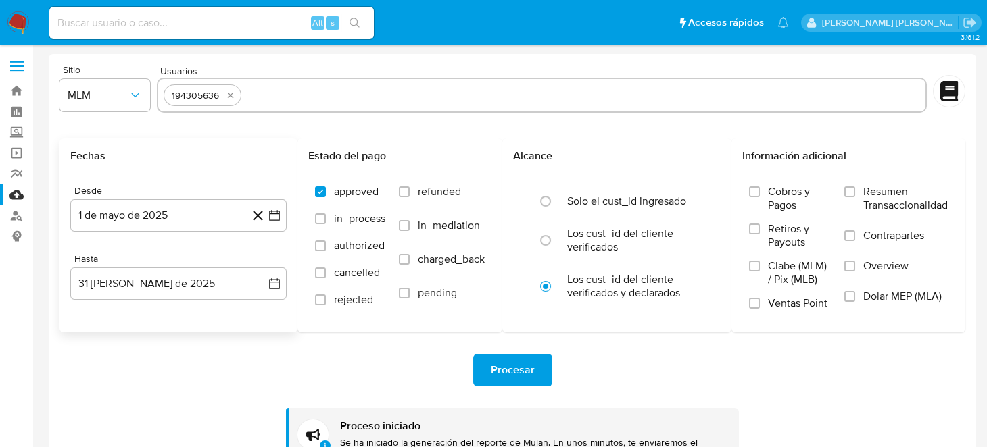
drag, startPoint x: 12, startPoint y: 23, endPoint x: 288, endPoint y: 100, distance: 286.3
click at [12, 23] on img at bounding box center [18, 22] width 23 height 23
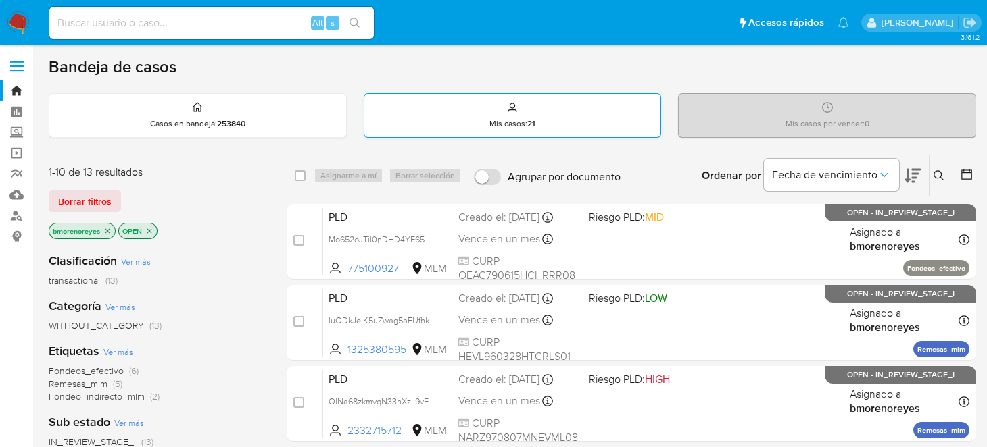
click at [545, 124] on div "Mis casos : 21" at bounding box center [512, 115] width 297 height 43
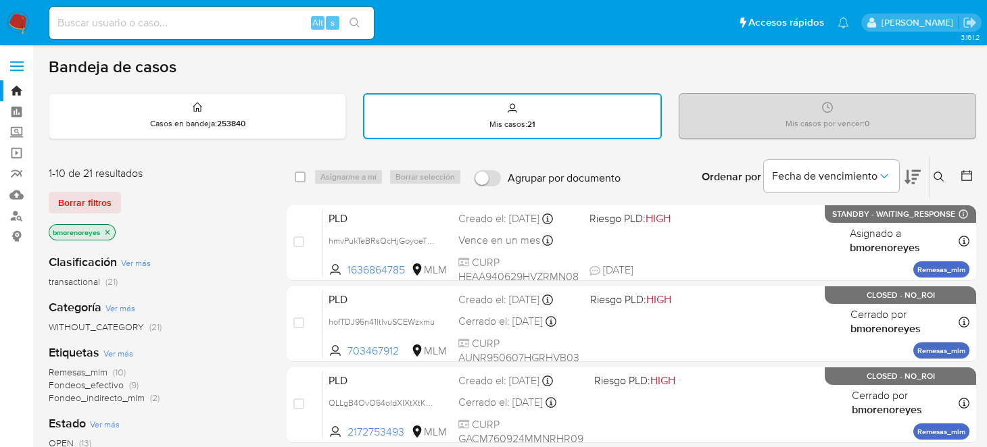
click at [931, 176] on button at bounding box center [940, 177] width 22 height 16
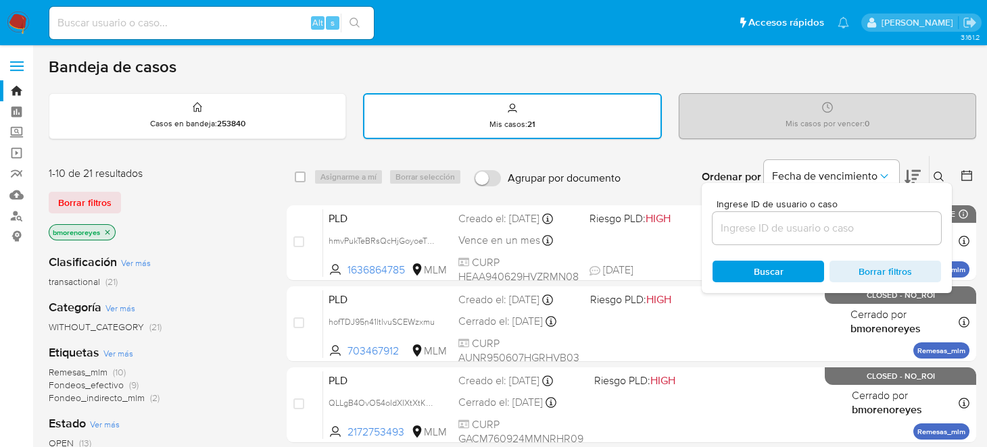
click at [815, 220] on input at bounding box center [826, 229] width 228 height 18
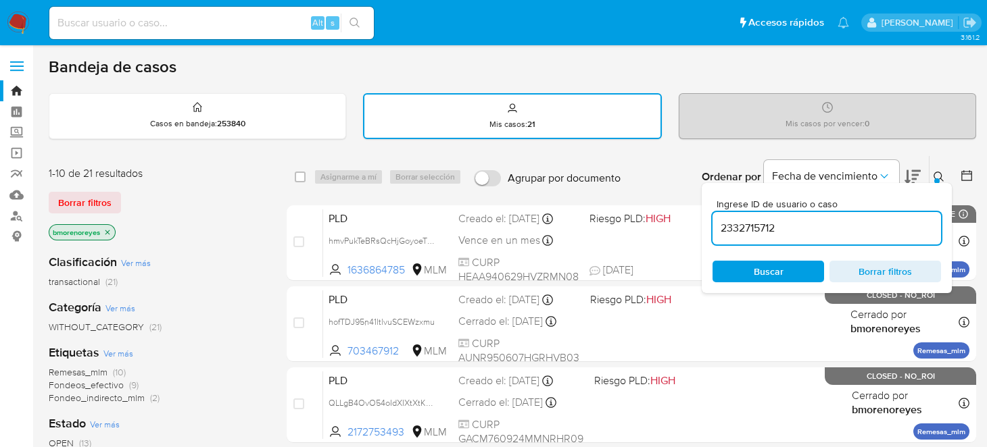
type input "2332715712"
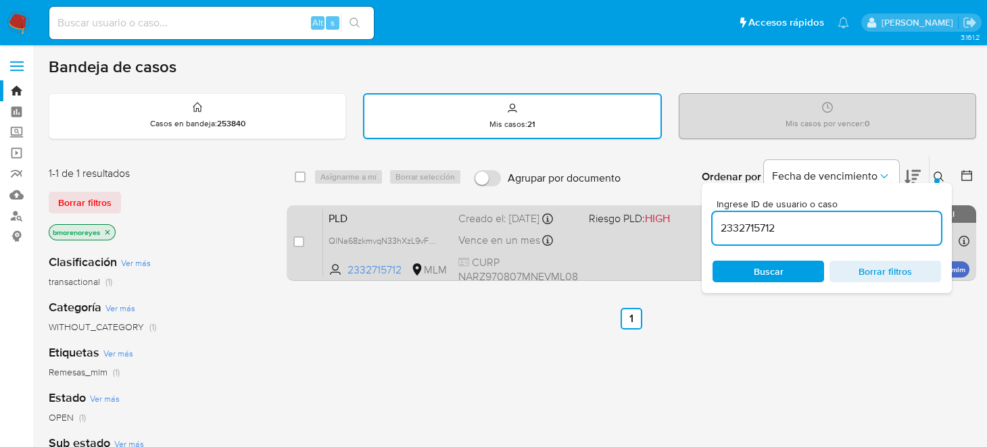
click at [402, 212] on span "PLD" at bounding box center [387, 218] width 119 height 18
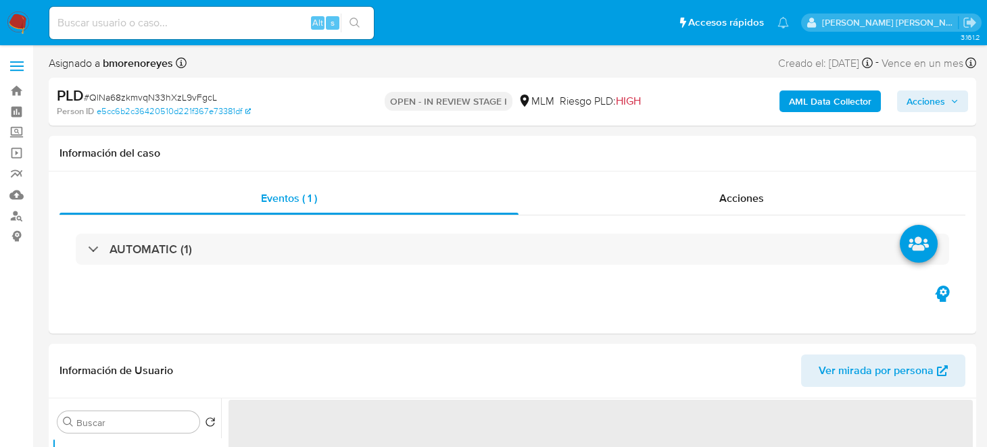
select select "10"
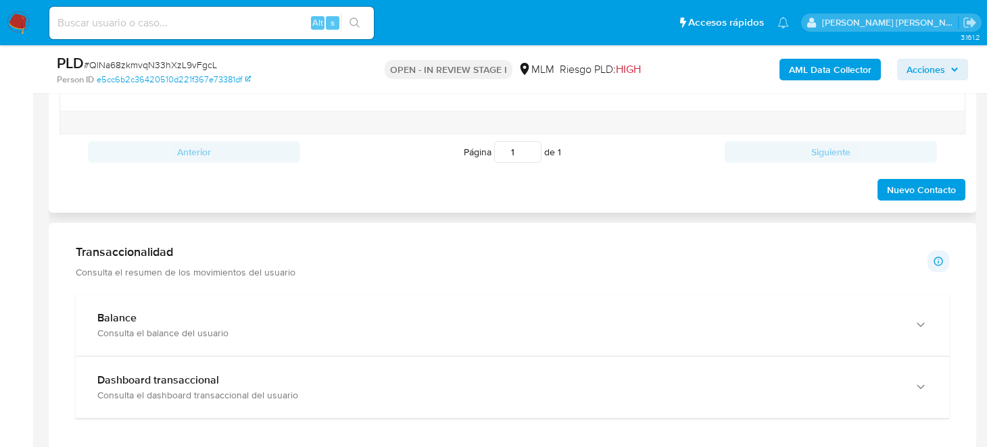
scroll to position [811, 0]
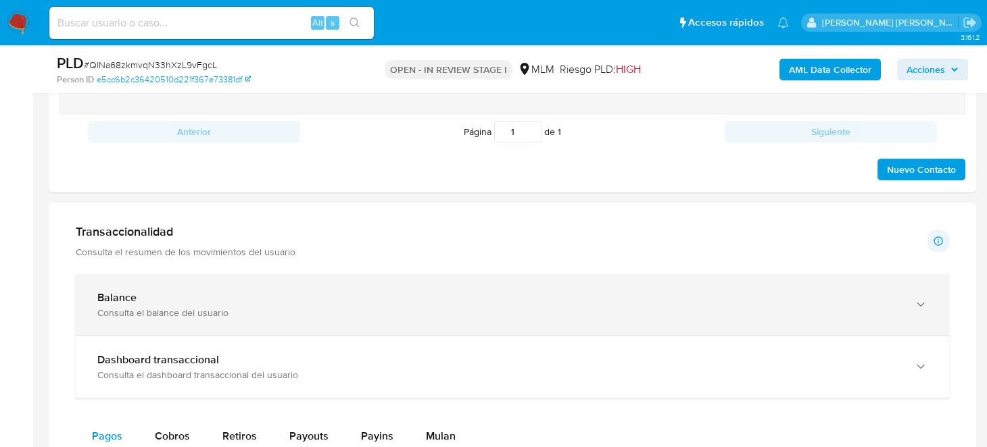
click at [322, 285] on div "Balance Consulta el balance del usuario" at bounding box center [512, 305] width 873 height 62
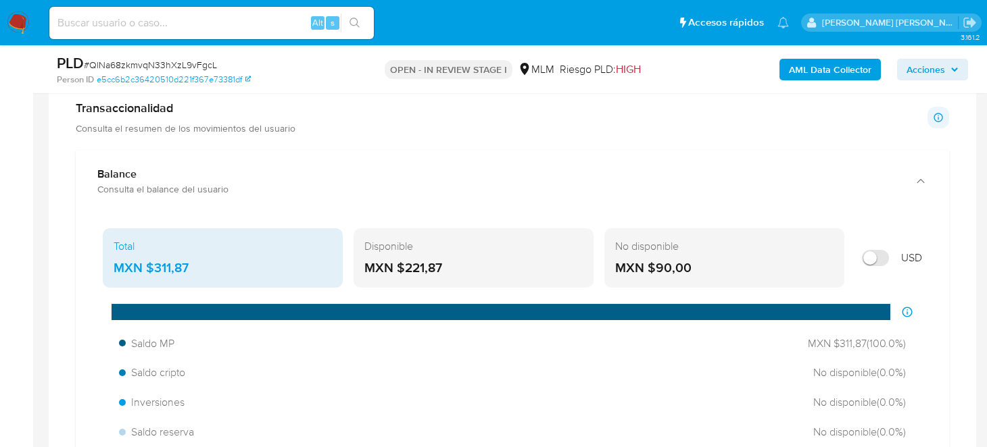
scroll to position [1013, 0]
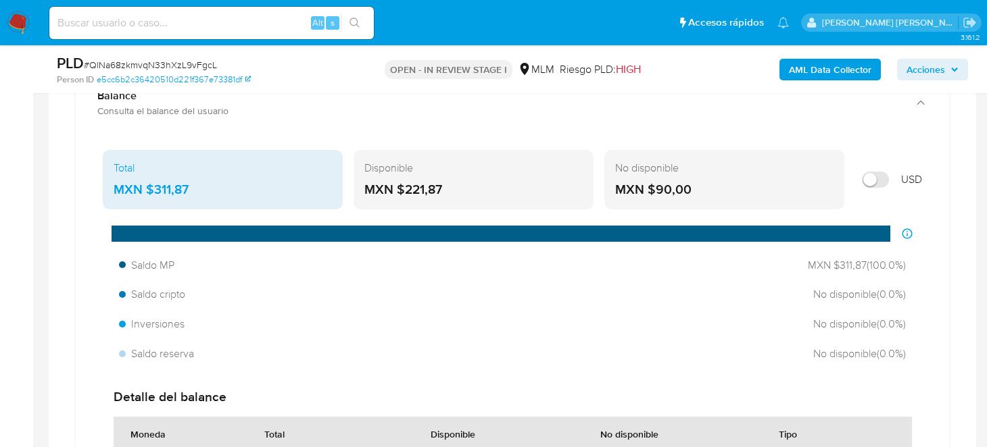
drag, startPoint x: 462, startPoint y: 195, endPoint x: 405, endPoint y: 186, distance: 58.1
click at [405, 186] on div "MXN $221,87" at bounding box center [473, 190] width 218 height 18
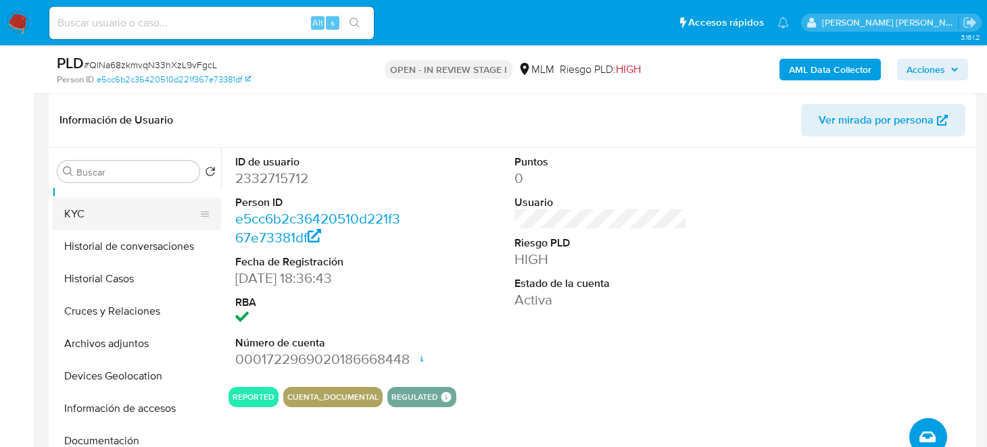
scroll to position [0, 0]
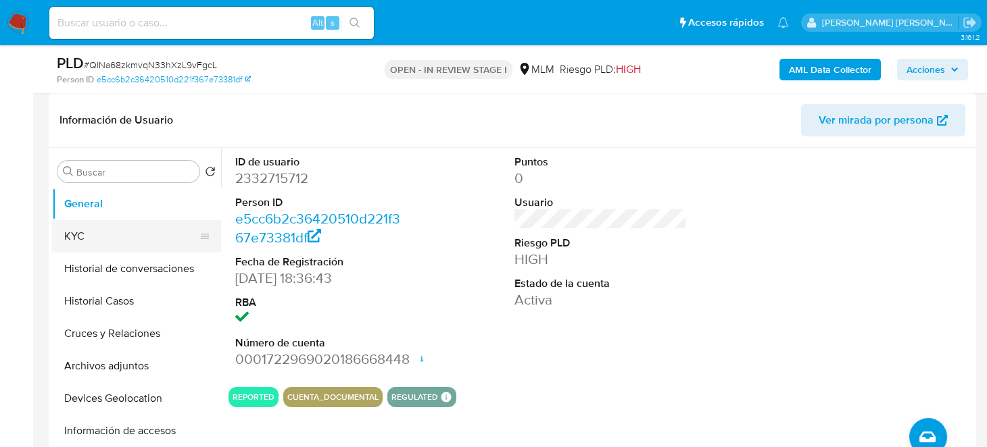
click at [118, 234] on button "KYC" at bounding box center [131, 236] width 158 height 32
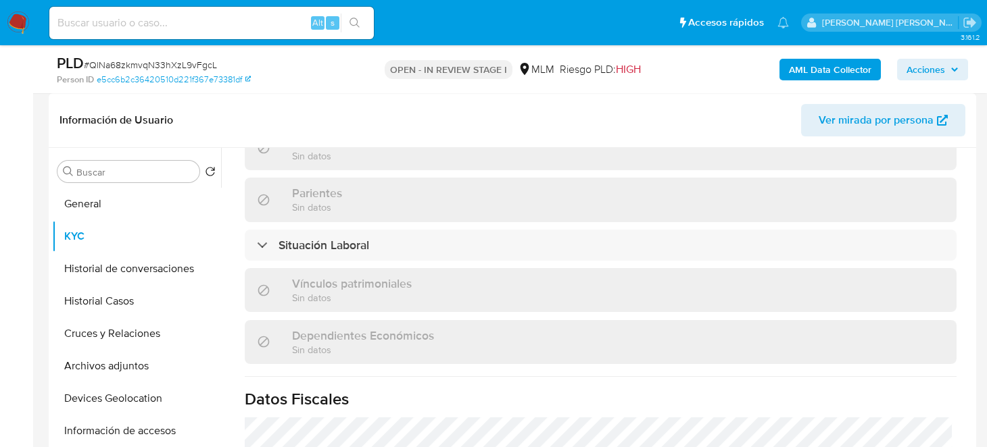
scroll to position [541, 0]
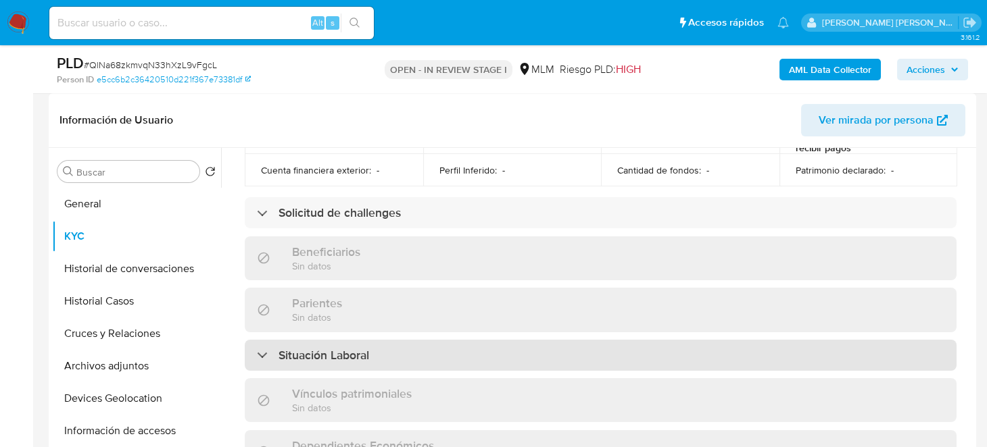
click at [406, 340] on div "Situación Laboral" at bounding box center [601, 355] width 712 height 31
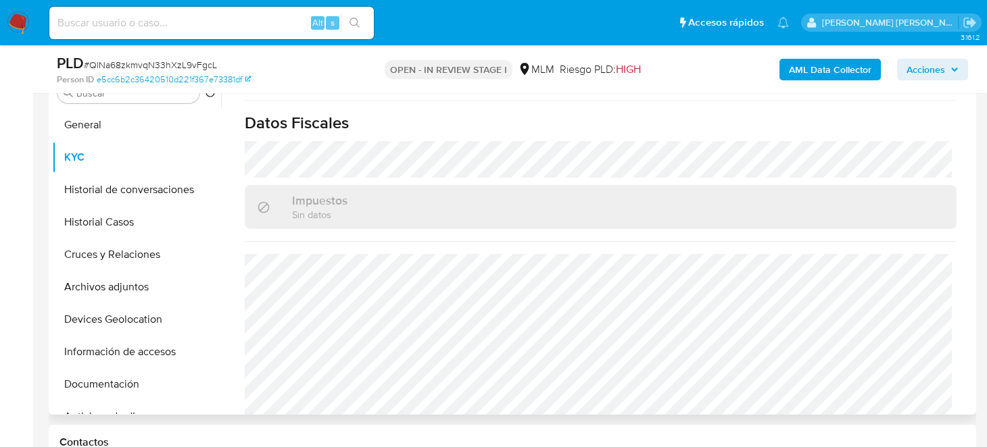
scroll to position [337, 0]
